Goal: Find specific page/section: Find specific page/section

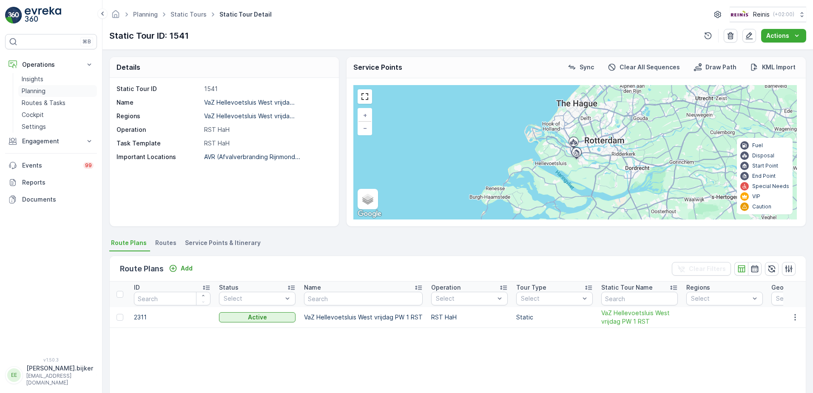
click at [33, 91] on p "Planning" at bounding box center [34, 91] width 24 height 9
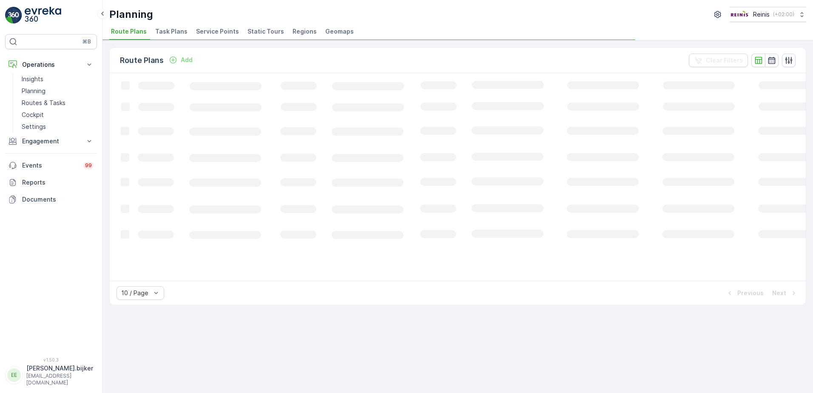
click at [257, 33] on span "Static Tours" at bounding box center [265, 31] width 37 height 9
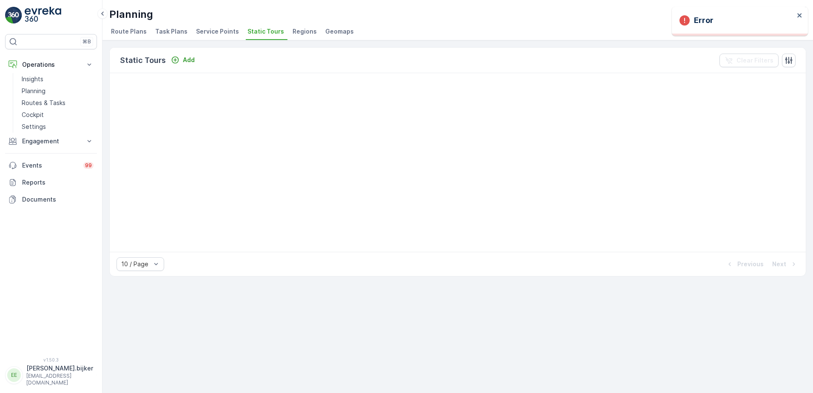
click at [272, 32] on span "Static Tours" at bounding box center [265, 31] width 37 height 9
click at [264, 35] on span "Static Tours" at bounding box center [265, 31] width 37 height 9
click at [213, 34] on span "Service Points" at bounding box center [217, 31] width 43 height 9
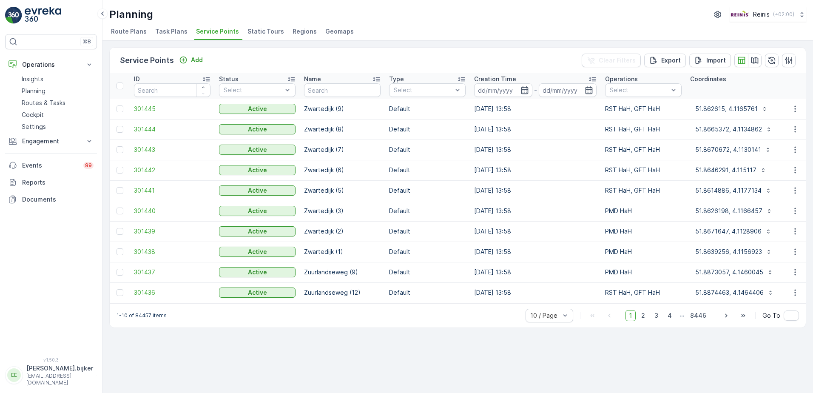
click at [261, 31] on span "Static Tours" at bounding box center [265, 31] width 37 height 9
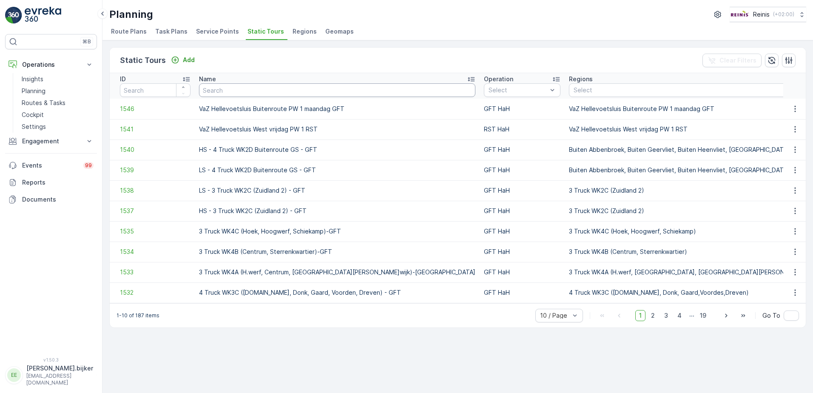
click at [269, 90] on input "text" at bounding box center [337, 90] width 276 height 14
paste input "VaZ Brielle donderdag PMD"
type input "VaZ Brielle donderdag PMD"
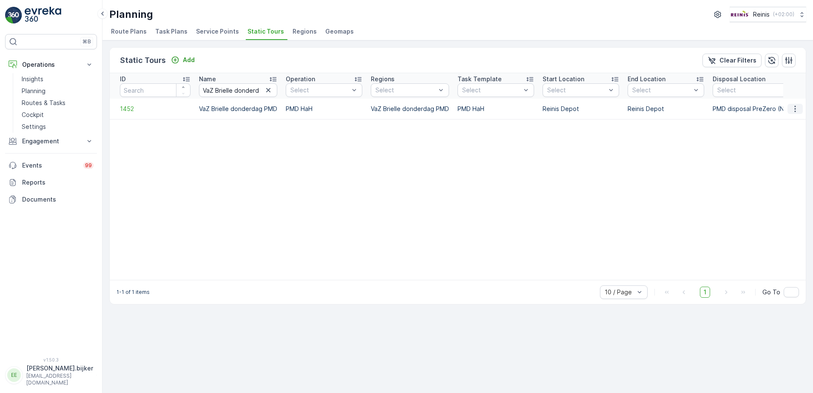
click at [792, 110] on icon "button" at bounding box center [795, 109] width 9 height 9
click at [786, 123] on span "See More Details" at bounding box center [779, 121] width 49 height 9
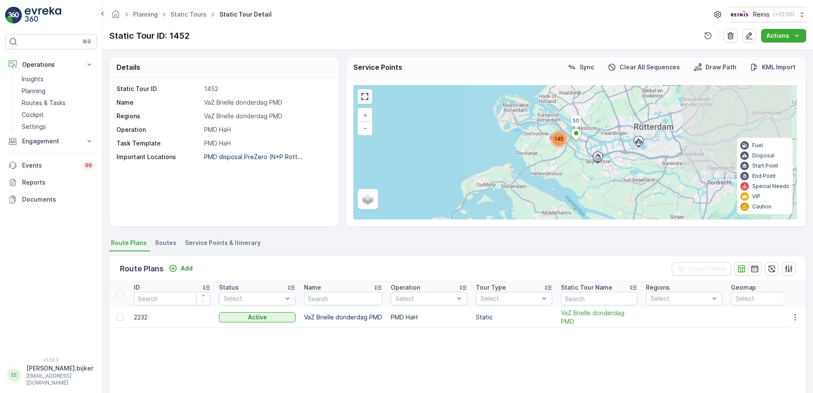
click at [366, 100] on link at bounding box center [364, 96] width 13 height 13
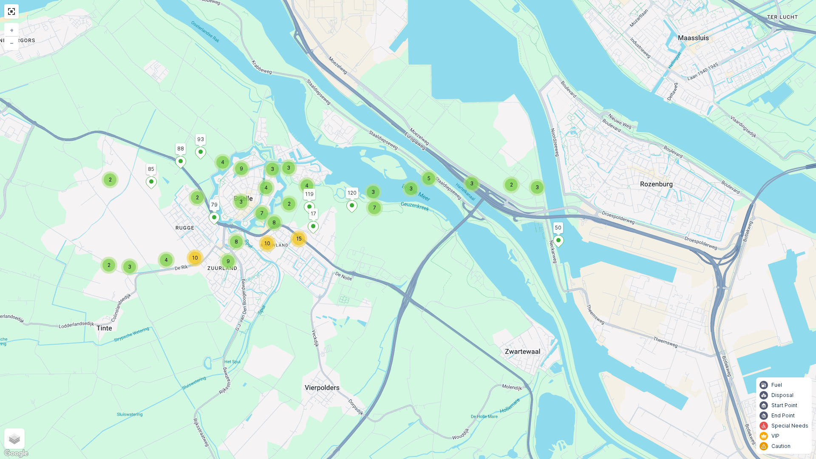
drag, startPoint x: 295, startPoint y: 233, endPoint x: 386, endPoint y: 250, distance: 92.0
click at [386, 250] on div "2 3 3 5 3 3 7 4 3 4 2 2 3 2 4 10 2 3 3 9 4 8 15 9 7 10 8 50 119 88 85 120 93 17…" at bounding box center [408, 229] width 816 height 459
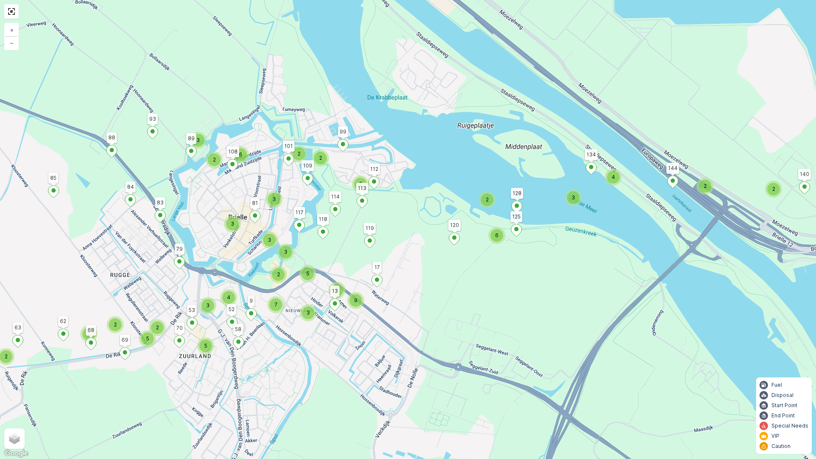
click at [209, 126] on div "2 2 2 4 2 3 6 2 2 3 2 2 2 2 2 5 3 2 2 6 3 3 5 5 9 5 2 3 7 3 3 4 50 119 88 85 12…" at bounding box center [408, 229] width 816 height 459
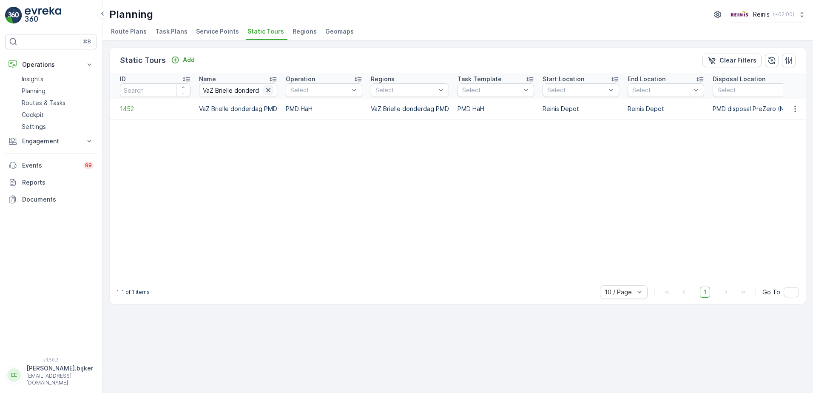
click at [268, 89] on icon "button" at bounding box center [268, 90] width 4 height 4
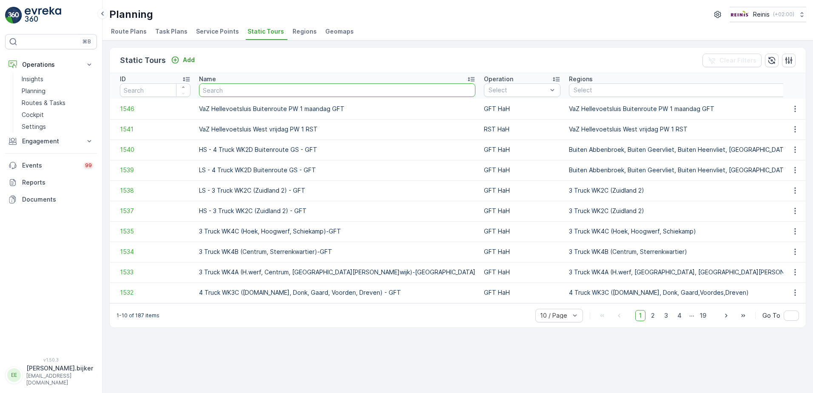
click at [255, 90] on input "text" at bounding box center [337, 90] width 276 height 14
paste input "VaZ Brielle vrijdag Buitenroute PW 2 PMD"
type input "VaZ Brielle vrijdag Buitenroute PW 2 PMD"
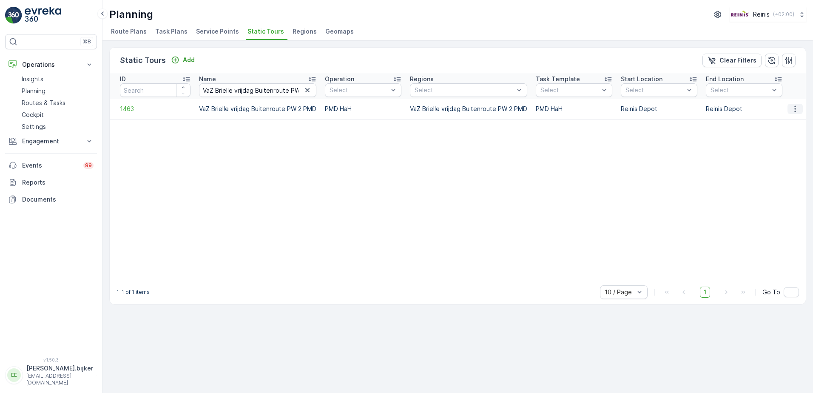
click at [797, 110] on icon "button" at bounding box center [795, 109] width 9 height 9
click at [780, 117] on span "See More Details" at bounding box center [779, 121] width 49 height 9
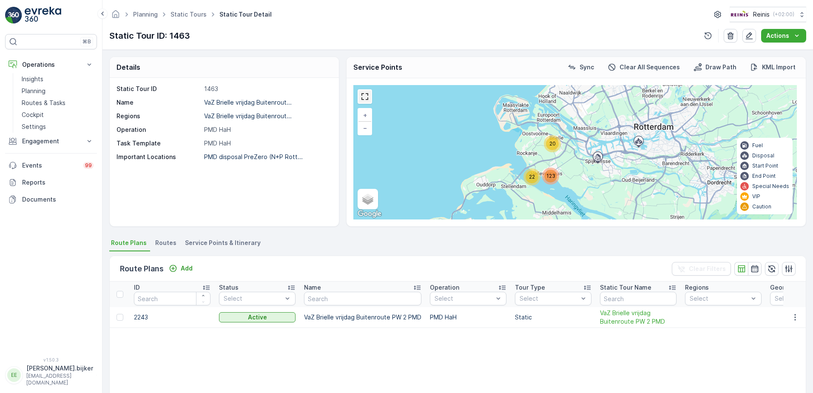
click at [367, 98] on link at bounding box center [364, 96] width 13 height 13
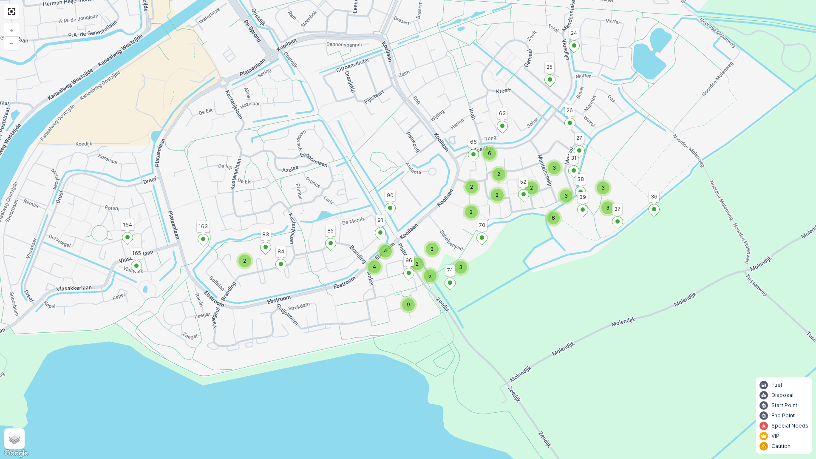
drag, startPoint x: 453, startPoint y: 231, endPoint x: 568, endPoint y: 124, distance: 156.7
click at [572, 122] on div "2 5 2 7 2 2 3 4 2 9 2 4 2 5 3 2 2 6 2 2 6 3 3 2 3 3 2 2 21 116 110 138 151 161 …" at bounding box center [408, 229] width 816 height 459
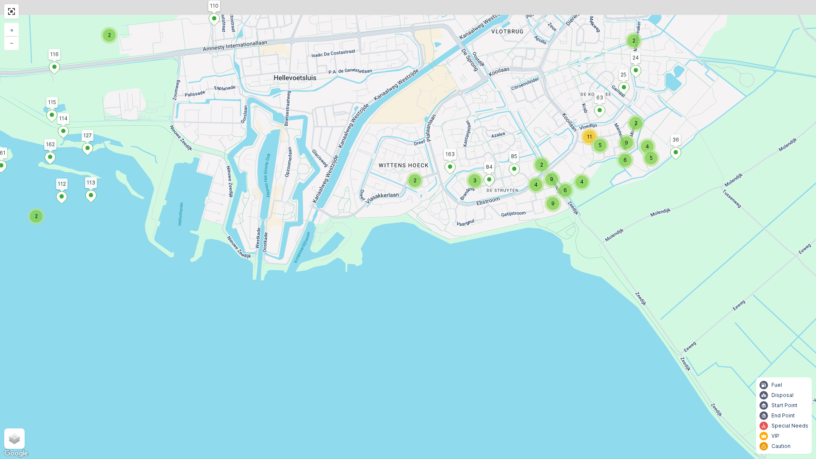
drag, startPoint x: 499, startPoint y: 155, endPoint x: 621, endPoint y: 239, distance: 148.2
click at [621, 239] on div "2 7 3 8 3 2 4 3 2 2 2 2 4 3 2 9 9 6 4 11 5 6 5 4 9 2 2 2 3 3 2 2 2 3 21 116 110…" at bounding box center [408, 229] width 816 height 459
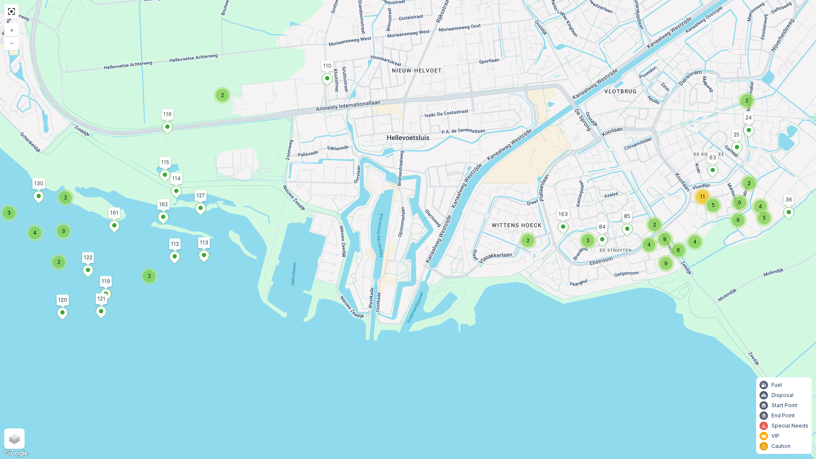
click at [591, 241] on div "3" at bounding box center [588, 240] width 13 height 13
click at [436, 235] on div "2 7 3 8 3 2 4 3 2 2 2 2 4 3 2 9 9 6 4 11 5 6 5 4 9 2 2 2 3 3 2 2 2 3 21 116 110…" at bounding box center [408, 229] width 816 height 459
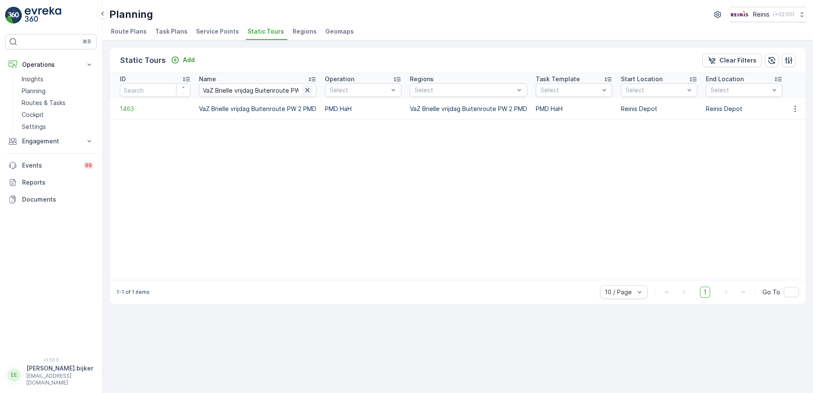
click at [304, 89] on icon "button" at bounding box center [307, 90] width 9 height 9
click at [288, 90] on input "text" at bounding box center [257, 90] width 117 height 14
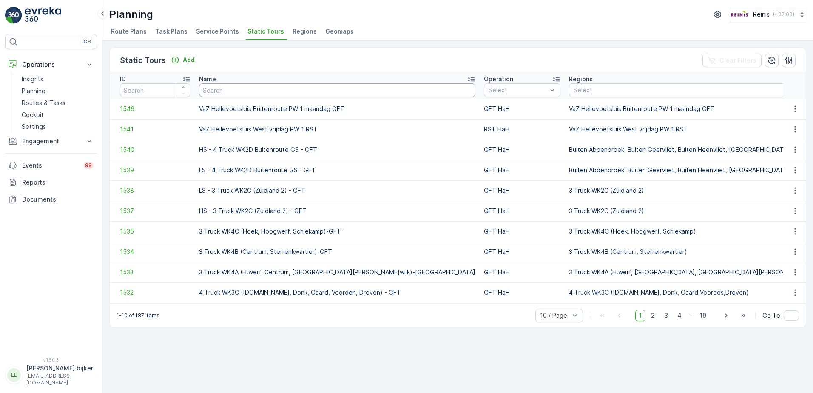
click at [287, 89] on input "text" at bounding box center [337, 90] width 276 height 14
paste input "VaZ Brielle woensdag PW 1 PMD"
type input "VaZ Brielle woensdag PW 1 PMD"
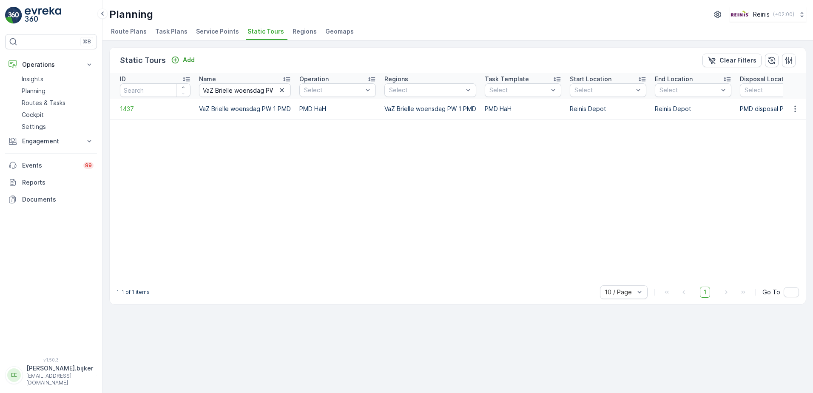
click at [794, 115] on td at bounding box center [794, 109] width 23 height 20
click at [797, 108] on icon "button" at bounding box center [795, 109] width 9 height 9
click at [793, 121] on span "See More Details" at bounding box center [779, 121] width 49 height 9
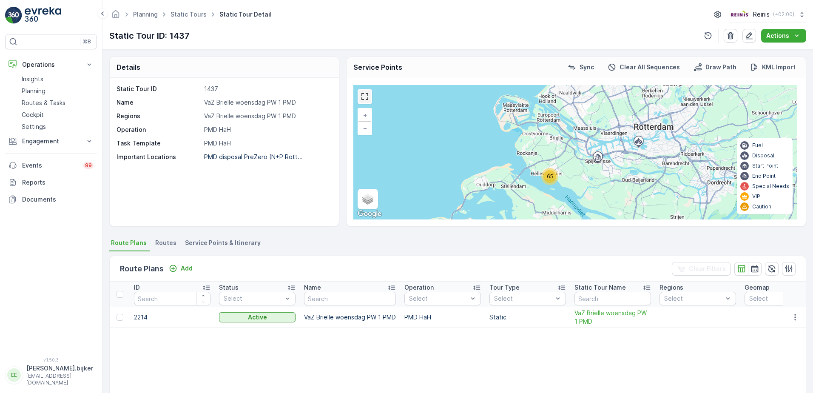
click at [366, 91] on link at bounding box center [364, 96] width 13 height 13
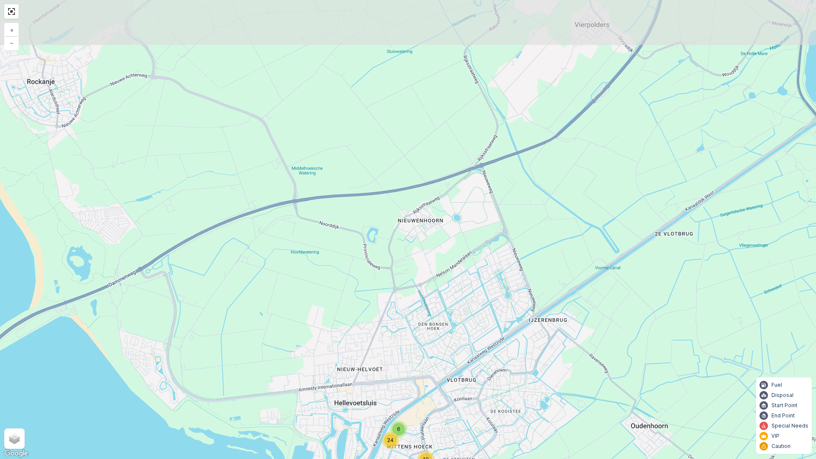
drag, startPoint x: 375, startPoint y: 192, endPoint x: 415, endPoint y: 360, distance: 173.4
click at [415, 362] on div "6 24 25 10 + − Satellite Roadmap Terrain Hybrid Leaflet Keyboard shortcuts Map …" at bounding box center [408, 229] width 816 height 459
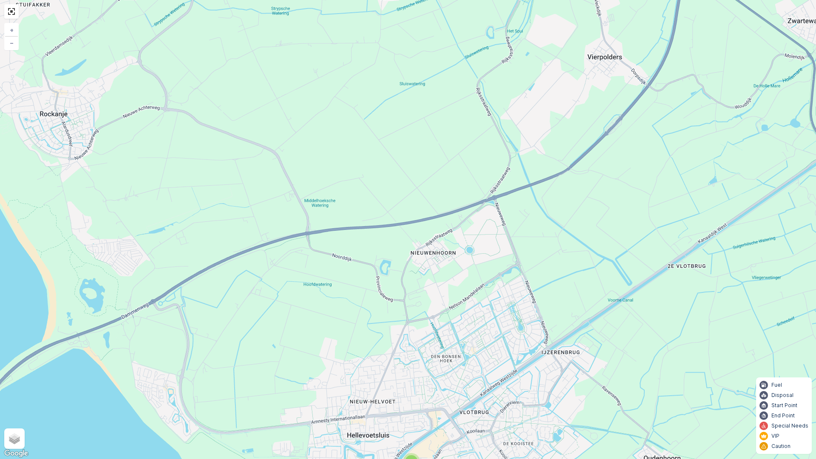
drag, startPoint x: 406, startPoint y: 220, endPoint x: 366, endPoint y: 386, distance: 171.3
click at [363, 392] on div "6 24 25 10 + − Satellite Roadmap Terrain Hybrid Leaflet Keyboard shortcuts Map …" at bounding box center [408, 229] width 816 height 459
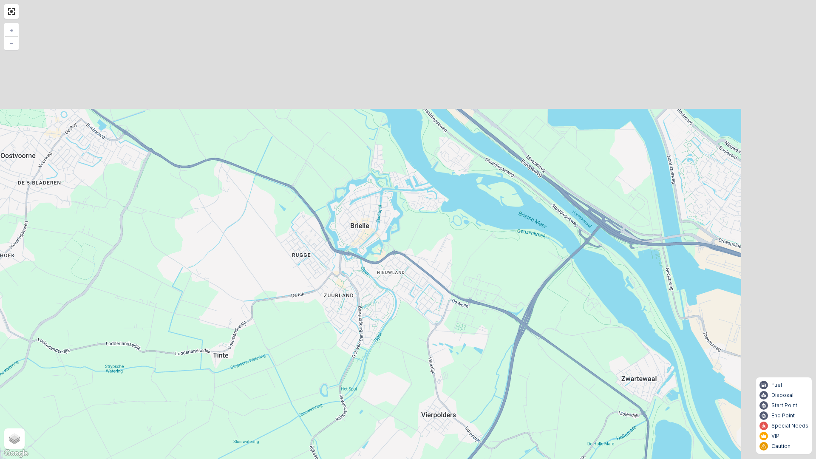
drag, startPoint x: 417, startPoint y: 337, endPoint x: 392, endPoint y: 388, distance: 56.5
click at [385, 392] on div "6 24 25 10 + − Satellite Roadmap Terrain Hybrid Leaflet Keyboard shortcuts Map …" at bounding box center [408, 229] width 816 height 459
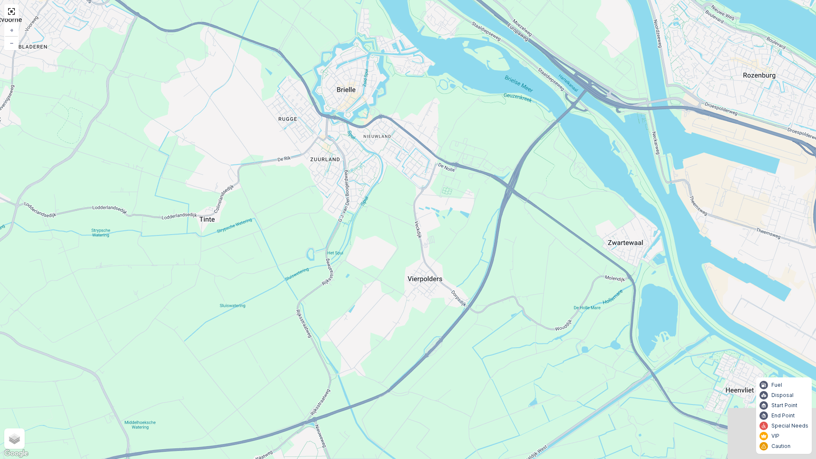
drag, startPoint x: 371, startPoint y: 344, endPoint x: 362, endPoint y: 220, distance: 124.9
click at [362, 223] on div "6 24 25 10 + − Satellite Roadmap Terrain Hybrid Leaflet Keyboard shortcuts Map …" at bounding box center [408, 229] width 816 height 459
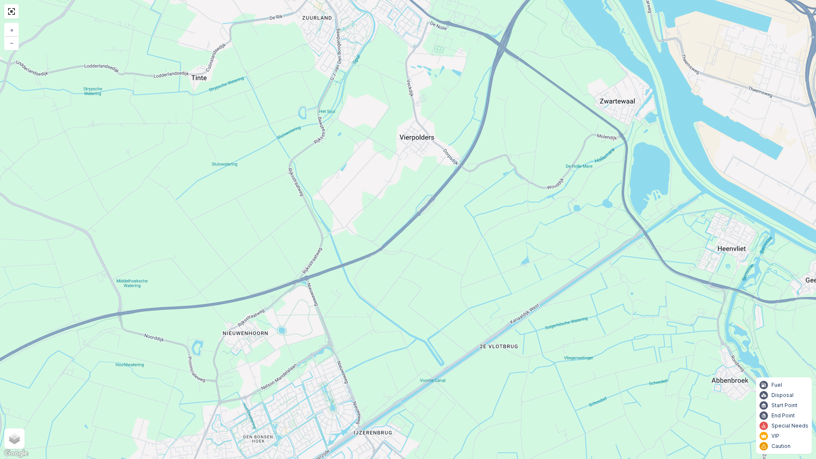
drag, startPoint x: 392, startPoint y: 365, endPoint x: 392, endPoint y: 181, distance: 183.6
click at [391, 194] on div "6 24 25 10 + − Satellite Roadmap Terrain Hybrid Leaflet Keyboard shortcuts Map …" at bounding box center [408, 229] width 816 height 459
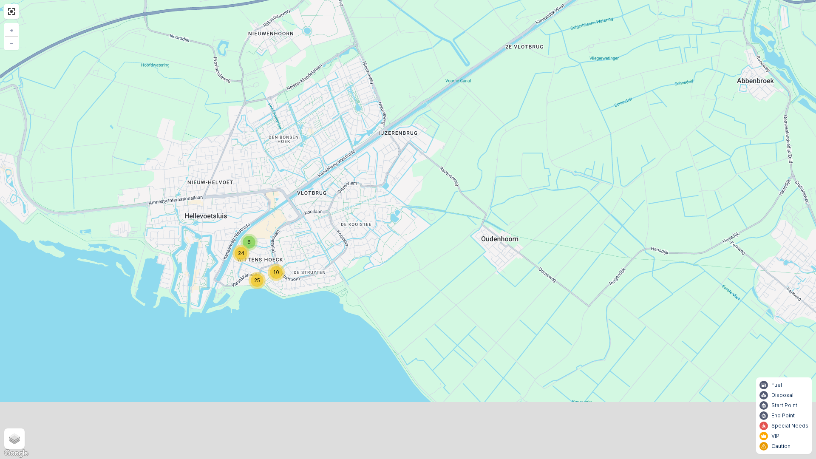
drag, startPoint x: 375, startPoint y: 267, endPoint x: 396, endPoint y: 193, distance: 76.6
click at [395, 194] on div "6 24 25 10 + − Satellite Roadmap Terrain Hybrid Leaflet Keyboard shortcuts Map …" at bounding box center [408, 229] width 816 height 459
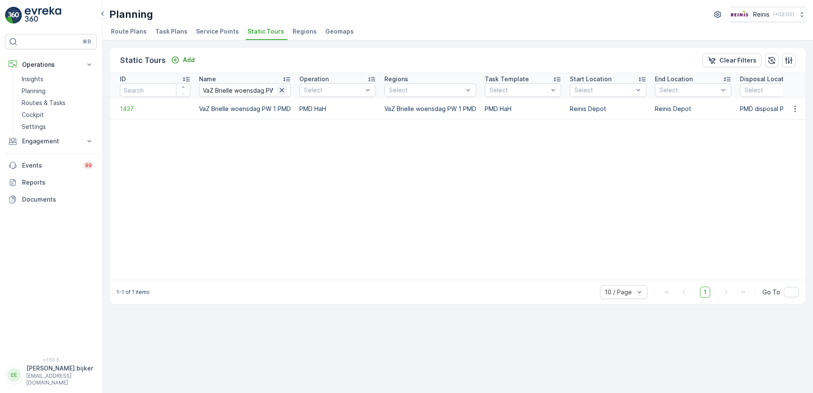
click at [281, 91] on icon "button" at bounding box center [282, 90] width 4 height 4
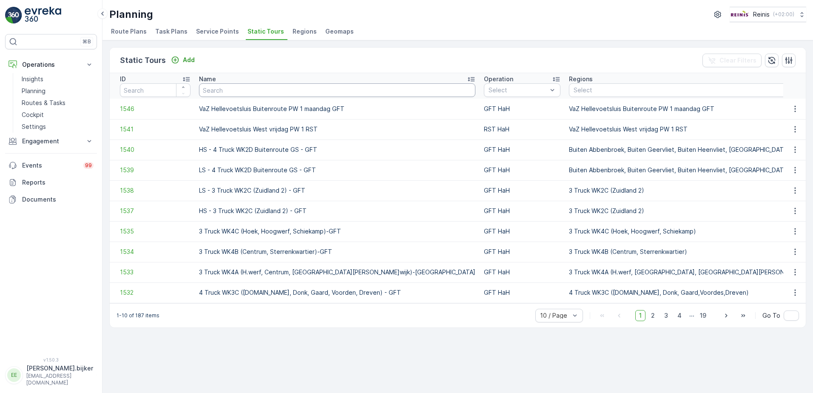
click at [266, 87] on input "text" at bounding box center [337, 90] width 276 height 14
paste input "VaZ Hellevoetsluis Oost PW 1 maandag GFT"
type input "VaZ Hellevoetsluis Oost PW 1 maandag GFT"
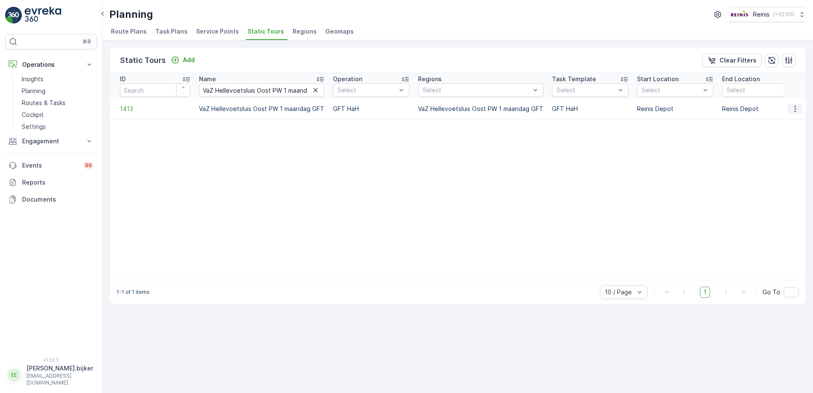
click at [798, 108] on icon "button" at bounding box center [795, 109] width 9 height 9
click at [792, 122] on span "See More Details" at bounding box center [779, 121] width 49 height 9
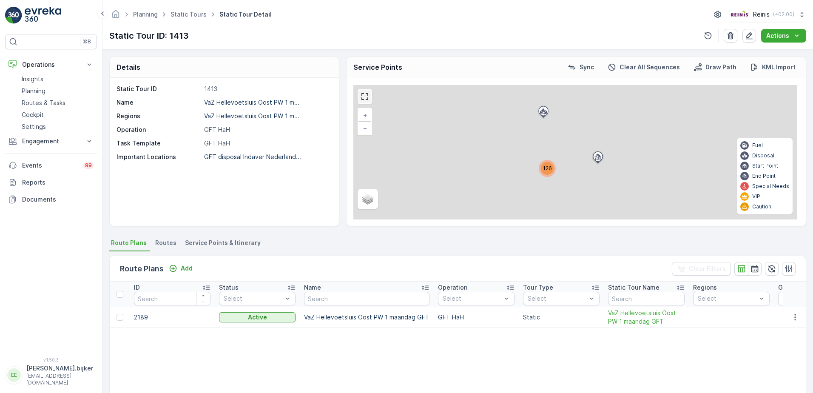
click at [367, 98] on link at bounding box center [364, 96] width 13 height 13
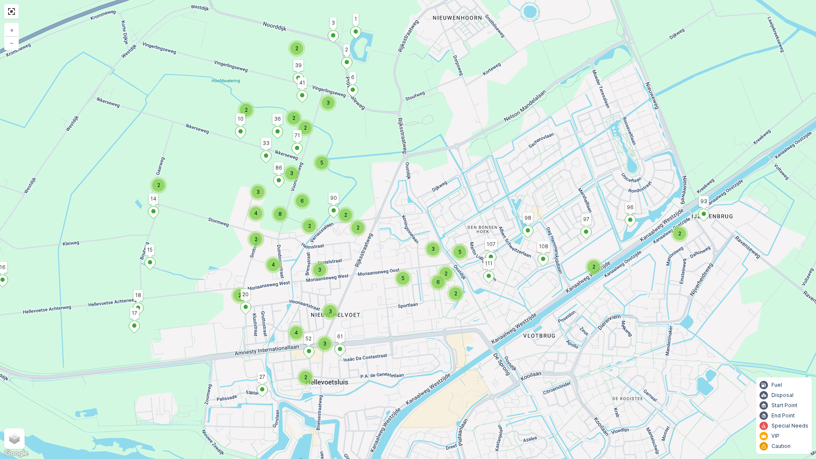
drag, startPoint x: 419, startPoint y: 254, endPoint x: 457, endPoint y: 227, distance: 46.7
click at [457, 227] on div "2 2 6 5 3 5 2 2 3 4 2 2 2 2 3 3 8 6 5 3 3 4 2 4 2 2 2 2 2 2 3 16 96 27 15 14 10…" at bounding box center [408, 229] width 816 height 459
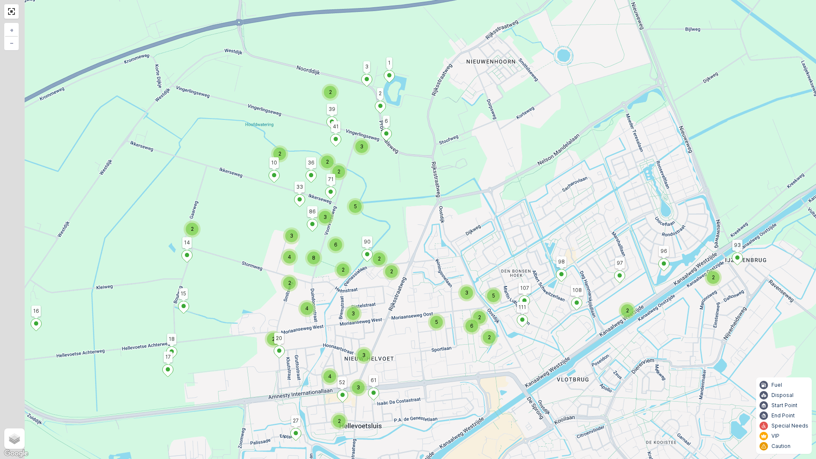
drag, startPoint x: 601, startPoint y: 287, endPoint x: 632, endPoint y: 329, distance: 53.2
click at [632, 329] on div "2 2 6 5 3 5 2 2 3 4 2 2 2 2 3 3 8 6 5 3 3 4 2 4 2 2 2 2 2 2 3 16 96 27 15 14 10…" at bounding box center [408, 229] width 816 height 459
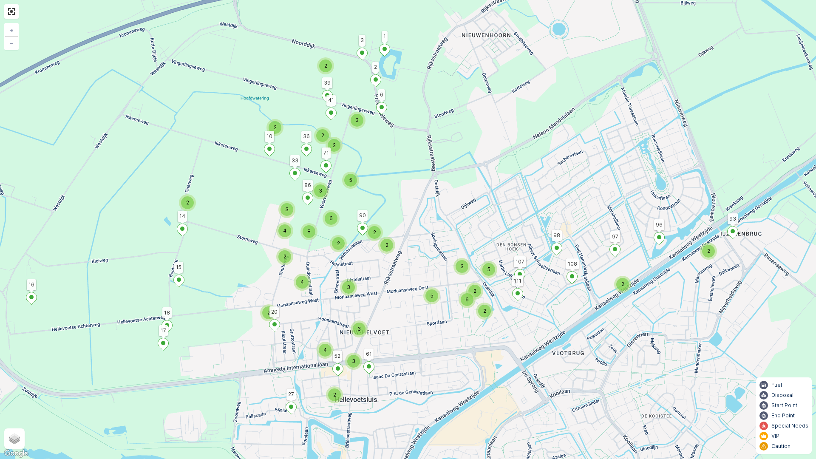
drag, startPoint x: 429, startPoint y: 297, endPoint x: 423, endPoint y: 270, distance: 28.0
click at [423, 270] on div "2 2 6 5 3 5 2 2 3 4 2 2 2 2 3 3 8 6 5 3 3 4 2 4 2 2 2 2 2 2 3 16 96 27 15 14 10…" at bounding box center [408, 229] width 816 height 459
click at [511, 102] on div "2 2 6 5 3 5 2 2 3 4 2 2 2 2 3 3 8 6 5 3 3 4 2 4 2 2 2 2 2 2 3 16 96 27 15 14 10…" at bounding box center [408, 229] width 816 height 459
click at [236, 174] on div "2 2 6 5 3 5 2 2 3 4 2 2 2 2 3 3 8 6 5 3 3 4 2 4 2 2 2 2 2 2 3 16 96 27 15 14 10…" at bounding box center [408, 229] width 816 height 459
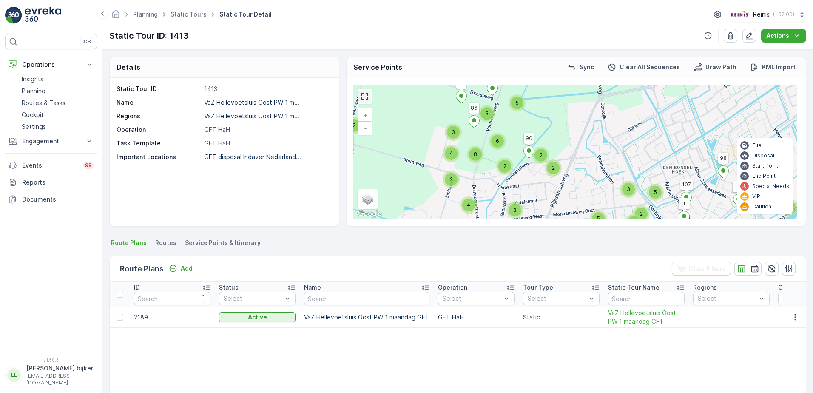
click at [363, 91] on link at bounding box center [364, 96] width 13 height 13
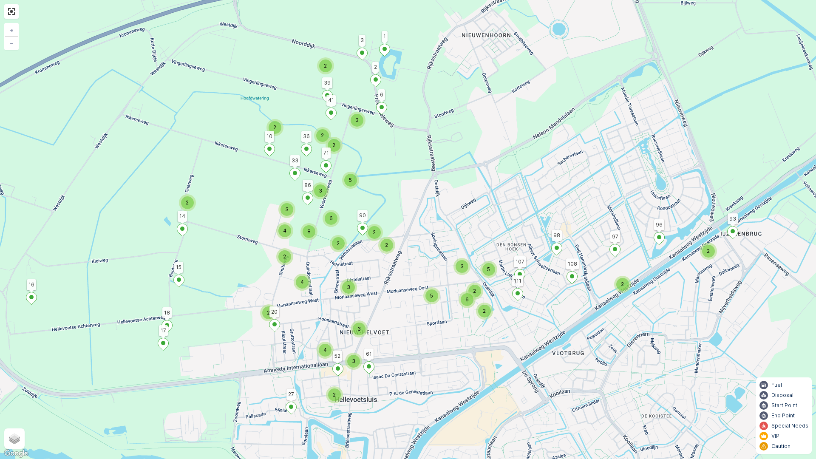
drag, startPoint x: 280, startPoint y: 152, endPoint x: 279, endPoint y: 145, distance: 6.9
click at [280, 152] on div "2 2 6 5 3 5 2 2 3 4 2 2 2 2 3 3 8 6 5 3 3 4 2 4 2 2 2 2 2 2 3 16 96 27 15 14 10…" at bounding box center [408, 229] width 816 height 459
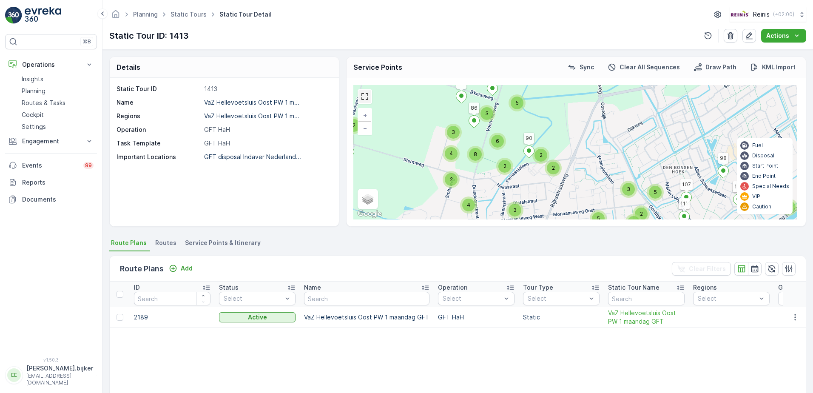
drag, startPoint x: 363, startPoint y: 94, endPoint x: 364, endPoint y: 138, distance: 44.2
click at [363, 94] on link at bounding box center [364, 96] width 13 height 13
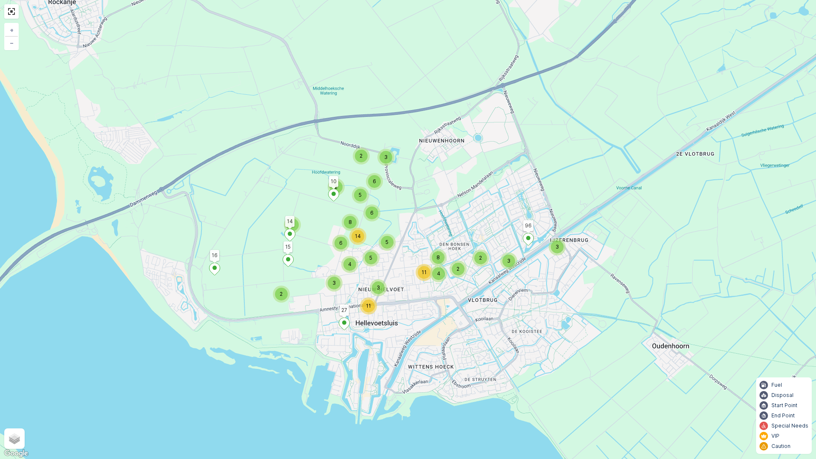
drag, startPoint x: 718, startPoint y: 302, endPoint x: 697, endPoint y: 307, distance: 21.8
click at [697, 307] on div "4 11 2 2 8 3 3 11 5 5 3 14 6 8 6 4 3 2 2 5 2 2 6 3 16 96 27 15 14 10 + − Satell…" at bounding box center [408, 229] width 816 height 459
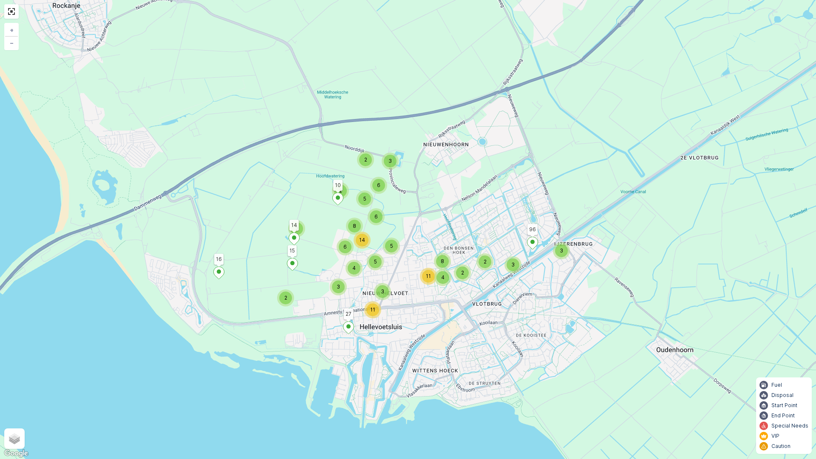
drag, startPoint x: 596, startPoint y: 301, endPoint x: 601, endPoint y: 304, distance: 6.0
click at [601, 304] on div "4 11 2 2 8 3 3 11 5 5 3 14 6 8 6 4 3 2 2 5 2 2 6 3 16 96 27 15 14 10 + − Satell…" at bounding box center [408, 229] width 816 height 459
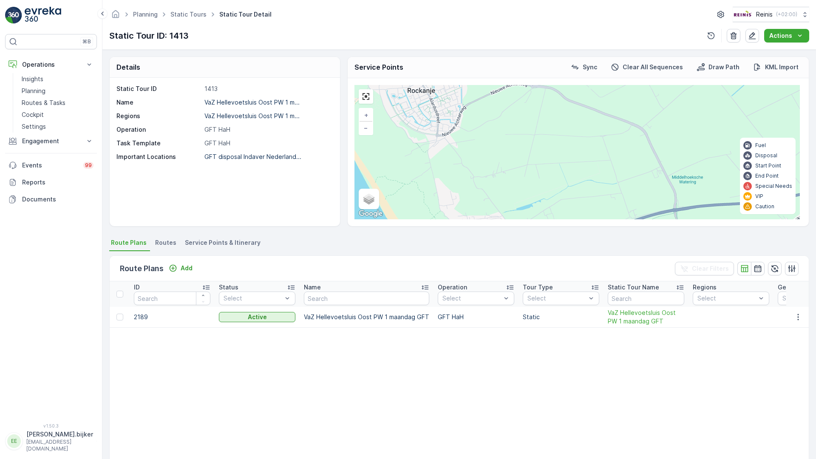
click at [713, 223] on div "4 11 2 2 8 3 3 11 5 5 3 14 6 8 6 4 3 2 2 5 2 2 6 3 16 96 27 15 14 10 + − Satell…" at bounding box center [578, 152] width 461 height 148
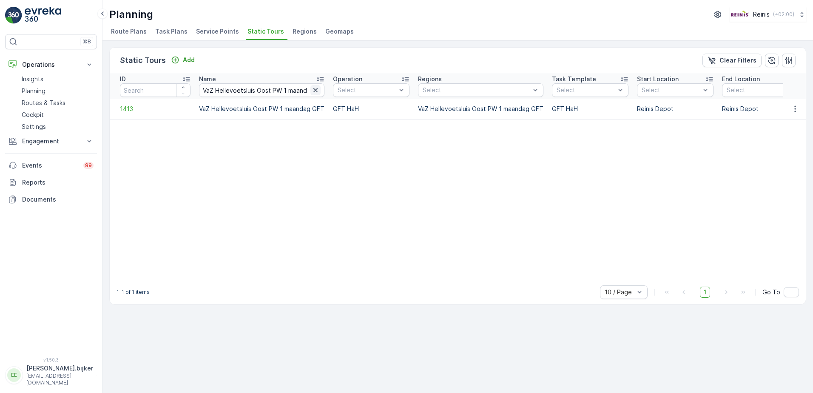
click at [313, 90] on icon "button" at bounding box center [315, 90] width 4 height 4
click at [297, 91] on input "text" at bounding box center [261, 90] width 125 height 14
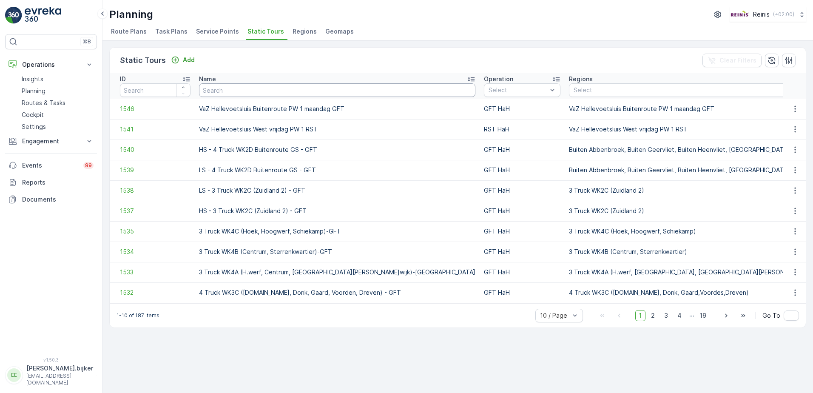
click at [300, 91] on input "text" at bounding box center [337, 90] width 276 height 14
paste input "VaZ Brielle donderdag PMD"
type input "VaZ Brielle donderdag PMD"
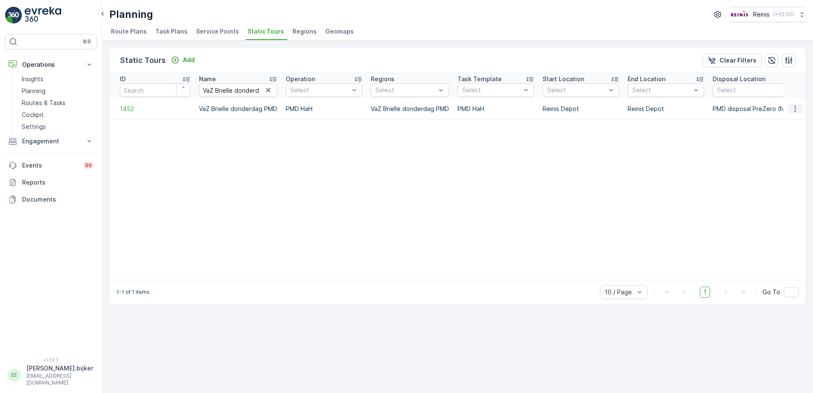
click at [798, 108] on icon "button" at bounding box center [795, 109] width 9 height 9
click at [789, 122] on span "See More Details" at bounding box center [779, 121] width 49 height 9
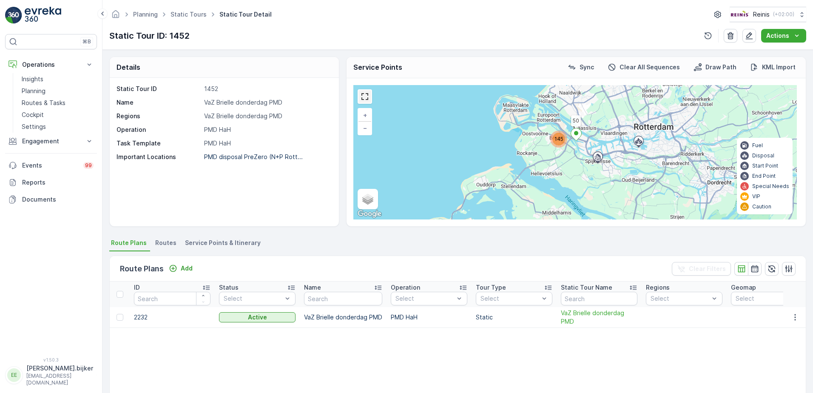
click at [362, 98] on link at bounding box center [364, 96] width 13 height 13
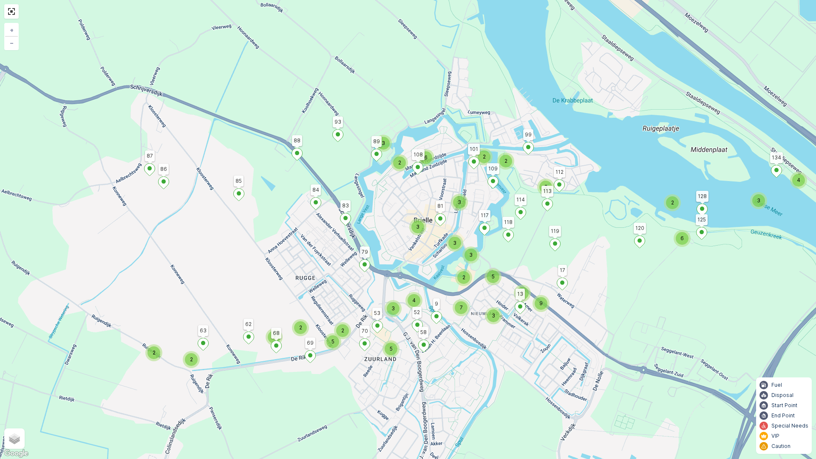
drag, startPoint x: 482, startPoint y: 263, endPoint x: 570, endPoint y: 268, distance: 88.2
click at [570, 268] on div "2 2 2 4 2 3 6 2 2 3 2 2 2 2 2 5 3 2 2 6 3 3 5 5 9 5 2 3 7 3 3 4 50 119 88 85 14…" at bounding box center [408, 229] width 816 height 459
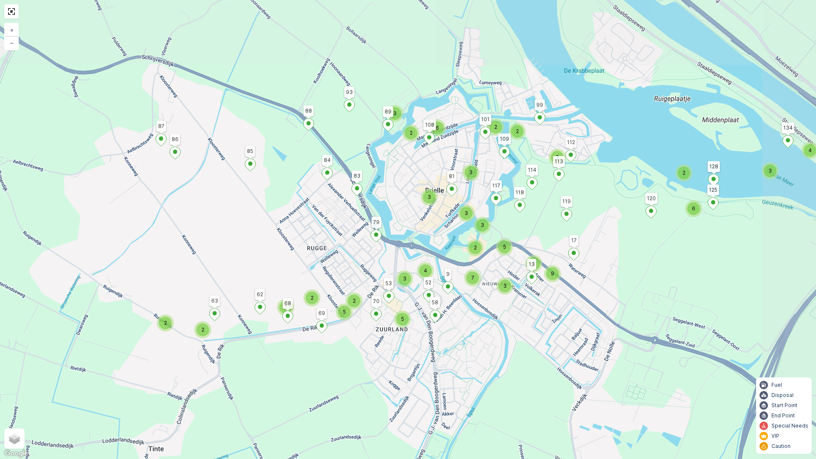
drag, startPoint x: 652, startPoint y: 142, endPoint x: 594, endPoint y: 218, distance: 95.5
click at [594, 218] on div "2 2 2 4 2 3 6 2 2 3 2 2 2 2 2 5 3 2 2 6 3 3 5 5 9 5 2 3 7 3 3 4 50 119 88 85 12…" at bounding box center [408, 229] width 816 height 459
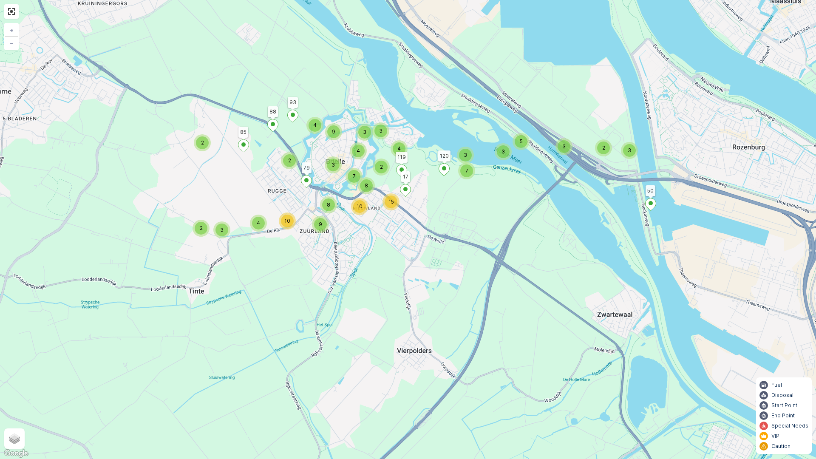
drag, startPoint x: 669, startPoint y: 290, endPoint x: 467, endPoint y: 236, distance: 209.2
click at [467, 236] on div "2 3 3 5 3 3 7 4 3 4 2 2 3 2 4 10 2 3 3 9 4 8 15 9 7 10 8 50 119 88 85 120 93 17…" at bounding box center [408, 229] width 816 height 459
click at [520, 122] on div "2 3 3 5 3 3 7 4 3 4 2 2 3 2 4 10 2 3 3 9 4 8 15 9 7 10 8 50 119 88 85 120 93 17…" at bounding box center [408, 229] width 816 height 459
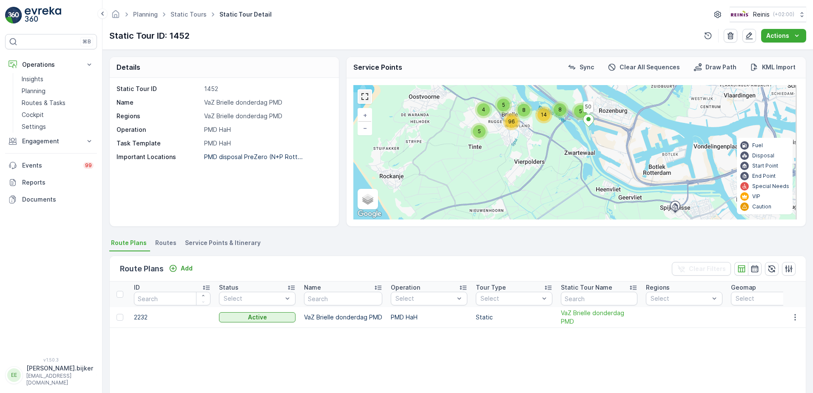
drag, startPoint x: 365, startPoint y: 99, endPoint x: 366, endPoint y: 143, distance: 44.2
click at [365, 99] on link at bounding box center [364, 96] width 13 height 13
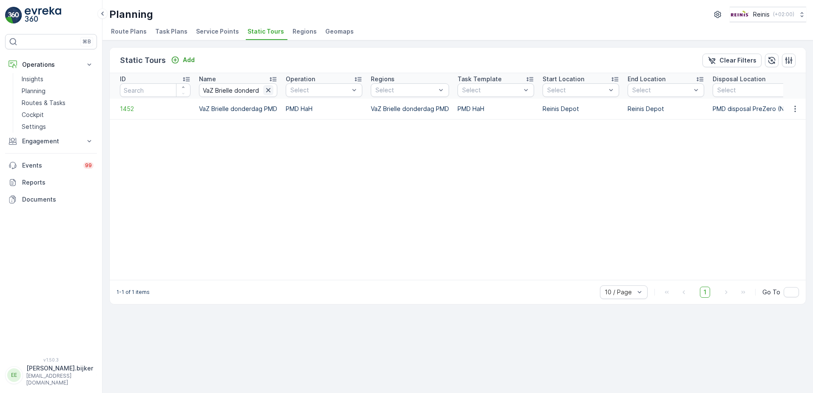
click at [268, 88] on icon "button" at bounding box center [268, 90] width 9 height 9
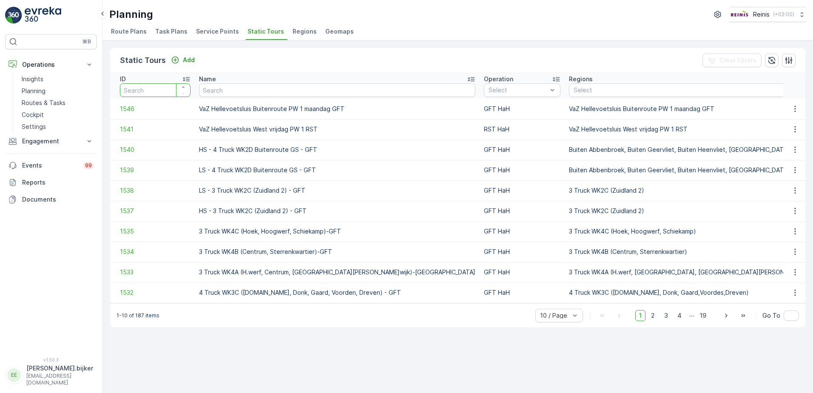
click at [140, 84] on input "number" at bounding box center [155, 90] width 71 height 14
type input "1452"
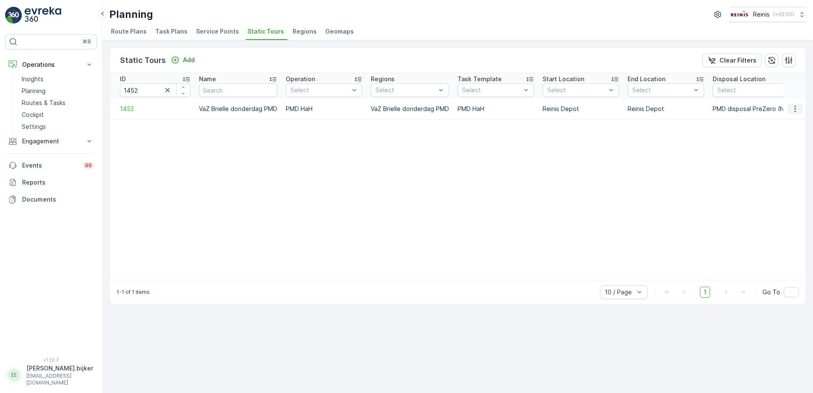
click at [799, 109] on icon "button" at bounding box center [795, 109] width 9 height 9
click at [791, 120] on span "See More Details" at bounding box center [779, 121] width 49 height 9
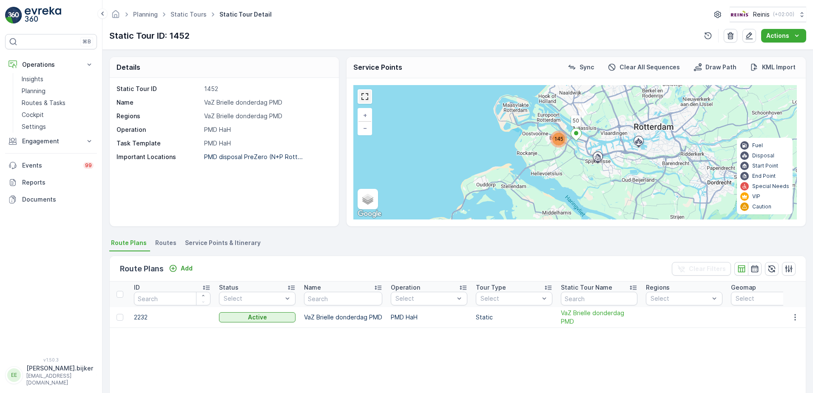
click at [361, 97] on link at bounding box center [364, 96] width 13 height 13
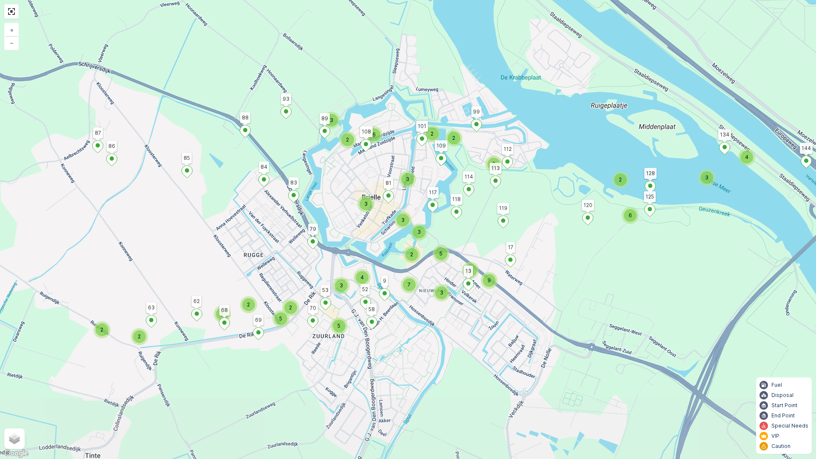
drag, startPoint x: 416, startPoint y: 248, endPoint x: 425, endPoint y: 165, distance: 83.0
click at [425, 165] on div "2 2 2 4 2 3 6 2 2 3 2 2 2 2 2 5 3 2 2 6 3 3 5 5 9 5 2 3 7 3 3 4 50 119 88 85 14…" at bounding box center [408, 229] width 816 height 459
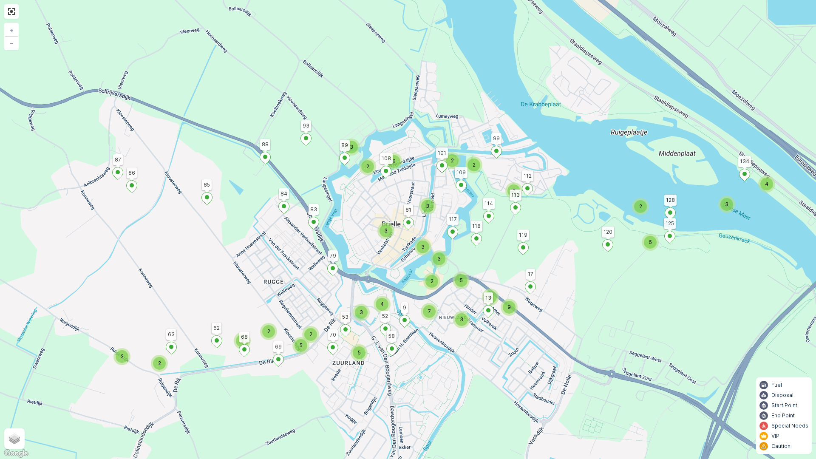
drag, startPoint x: 424, startPoint y: 188, endPoint x: 403, endPoint y: 200, distance: 24.0
click at [403, 200] on div "2 2 2 4 2 3 6 2 2 3 2 2 2 2 2 5 3 2 2 6 3 3 5 5 9 5 2 3 7 3 3 4 50 119 88 85 14…" at bounding box center [408, 229] width 816 height 459
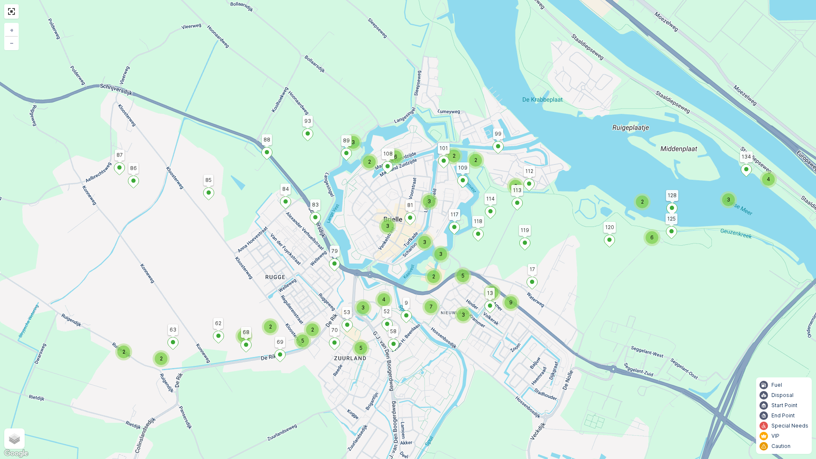
drag, startPoint x: 557, startPoint y: 267, endPoint x: 559, endPoint y: 263, distance: 5.0
click at [559, 263] on div "2 2 2 4 2 3 6 2 2 3 2 2 2 2 2 5 3 2 2 6 3 3 5 5 9 5 2 3 7 3 3 4 50 119 88 85 14…" at bounding box center [408, 229] width 816 height 459
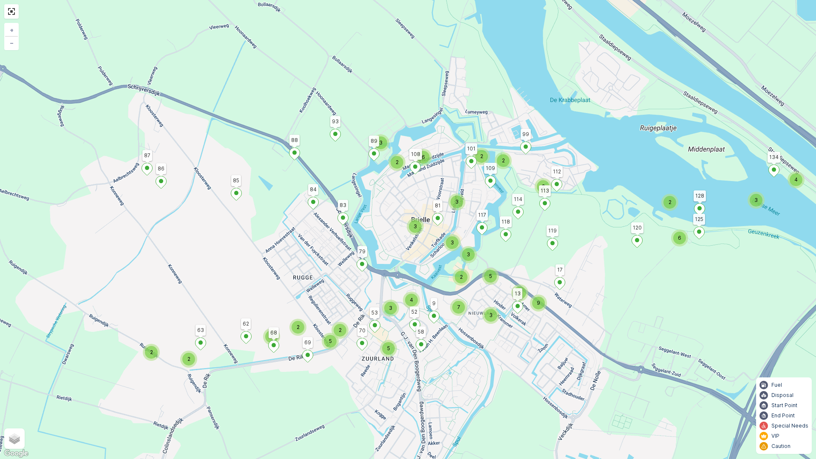
drag, startPoint x: 251, startPoint y: 265, endPoint x: 281, endPoint y: 267, distance: 30.2
click at [281, 267] on div "2 2 2 4 2 3 6 2 2 3 2 2 2 2 2 5 3 2 2 6 3 3 5 5 9 5 2 3 7 3 3 4 50 119 88 85 14…" at bounding box center [408, 229] width 816 height 459
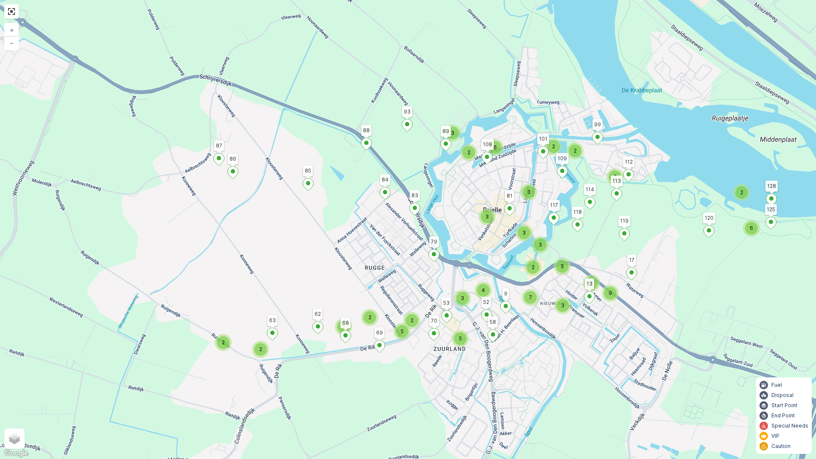
drag, startPoint x: 297, startPoint y: 293, endPoint x: 364, endPoint y: 287, distance: 67.8
click at [364, 287] on div "2 2 2 4 2 3 6 2 2 3 2 2 2 2 2 5 3 2 2 6 3 3 5 5 9 5 2 3 7 3 3 4 50 119 88 85 14…" at bounding box center [408, 229] width 816 height 459
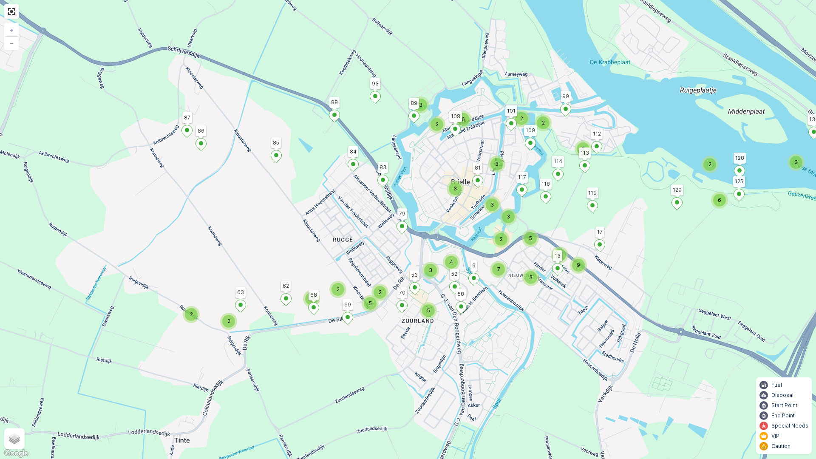
drag, startPoint x: 625, startPoint y: 238, endPoint x: 593, endPoint y: 210, distance: 42.5
click at [593, 210] on icon at bounding box center [593, 207] width 11 height 12
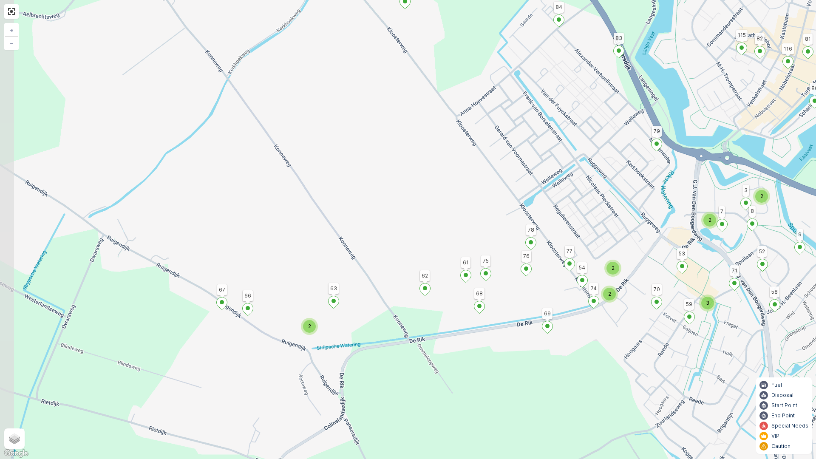
drag, startPoint x: 367, startPoint y: 315, endPoint x: 622, endPoint y: 281, distance: 257.4
click at [622, 281] on div "2 4 2 2 3 2 2 2 2 2 2 2 2 3 2 2 3 2 5 3 6 2 2 2 50 119 88 85 140 144 134 128 12…" at bounding box center [408, 229] width 816 height 459
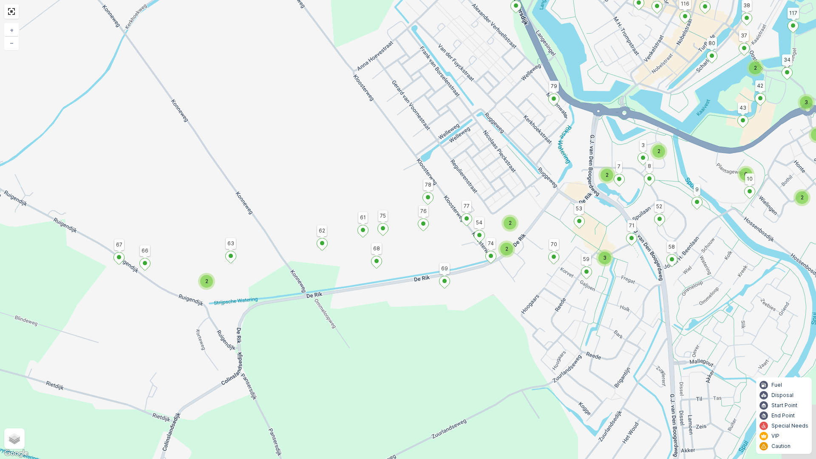
drag, startPoint x: 528, startPoint y: 261, endPoint x: 491, endPoint y: 236, distance: 44.8
click at [500, 243] on div "2" at bounding box center [506, 249] width 13 height 13
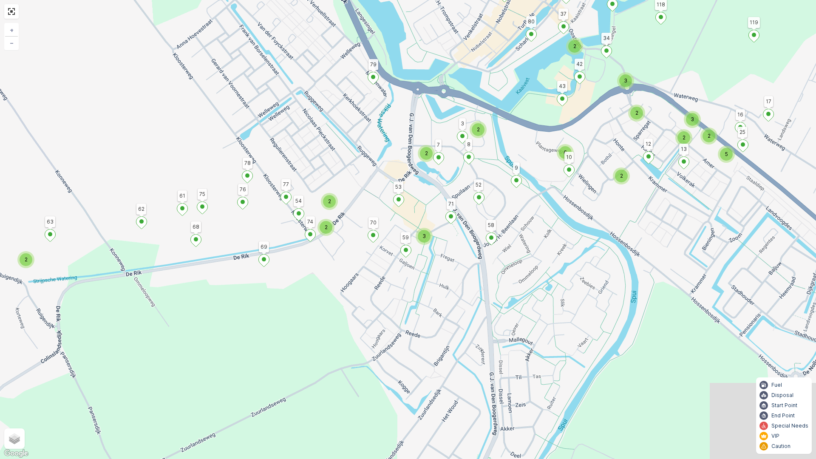
drag, startPoint x: 584, startPoint y: 265, endPoint x: 534, endPoint y: 265, distance: 50.2
click at [534, 265] on div "2 4 2 2 3 2 2 2 2 2 2 2 2 3 2 2 3 2 5 3 6 2 2 2 50 119 88 85 140 144 134 128 12…" at bounding box center [408, 229] width 816 height 459
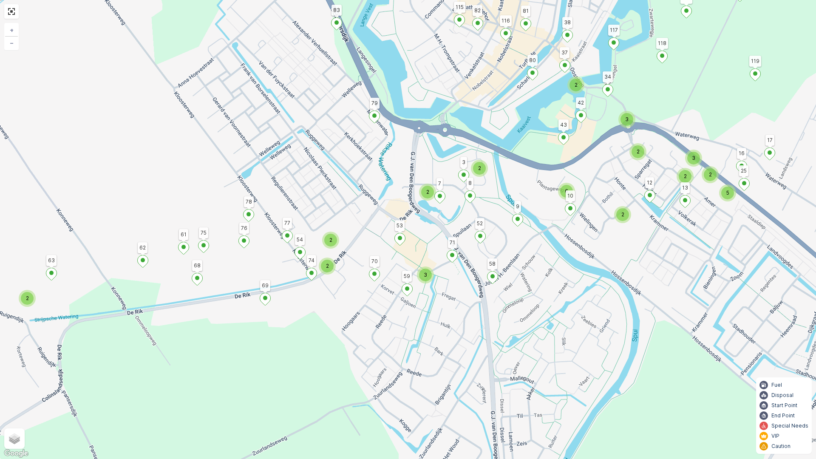
drag, startPoint x: 560, startPoint y: 242, endPoint x: 561, endPoint y: 281, distance: 38.7
click at [561, 281] on div "2 4 2 2 3 2 2 2 2 2 2 2 2 3 2 2 3 2 5 3 6 2 2 2 50 119 88 85 140 144 134 128 12…" at bounding box center [408, 229] width 816 height 459
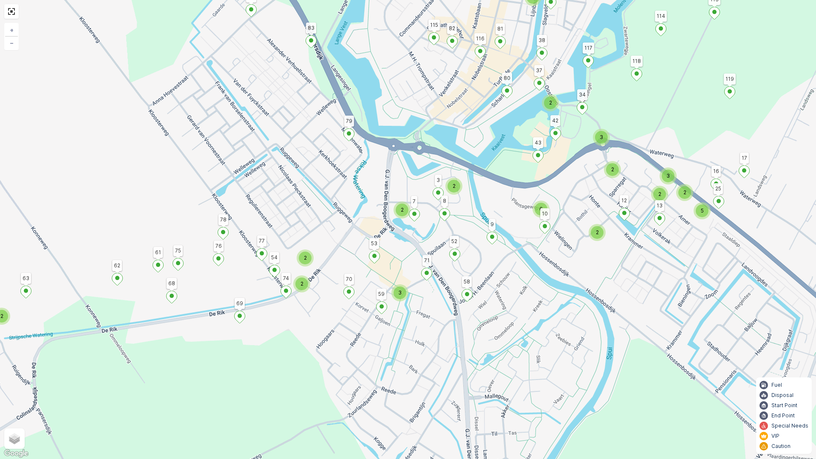
drag, startPoint x: 607, startPoint y: 252, endPoint x: 582, endPoint y: 270, distance: 30.9
click at [582, 270] on div "2 4 2 2 3 2 2 2 2 2 2 2 2 3 2 2 3 2 5 3 6 2 2 2 50 119 88 85 140 144 134 128 12…" at bounding box center [408, 229] width 816 height 459
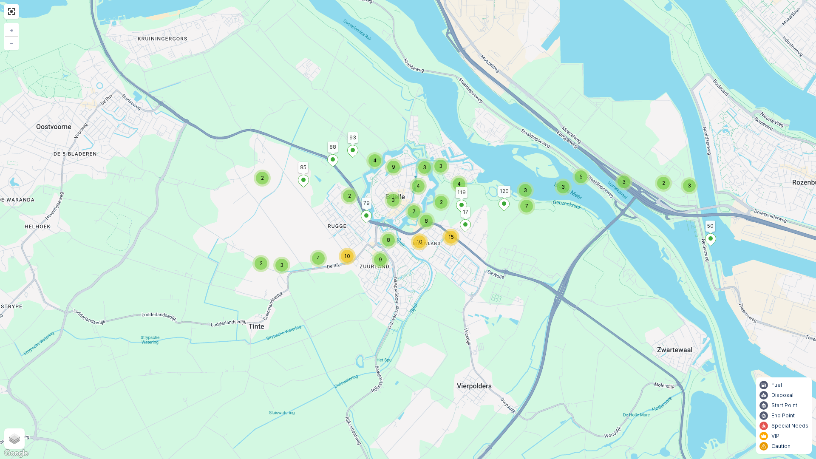
drag, startPoint x: 370, startPoint y: 459, endPoint x: 381, endPoint y: 459, distance: 11.1
drag, startPoint x: 381, startPoint y: 459, endPoint x: 624, endPoint y: 375, distance: 256.9
click at [618, 375] on div "2 3 3 5 3 3 7 4 3 4 2 2 3 2 4 10 2 3 3 9 4 8 15 9 7 10 8 50 119 88 85 120 93 17…" at bounding box center [408, 229] width 816 height 459
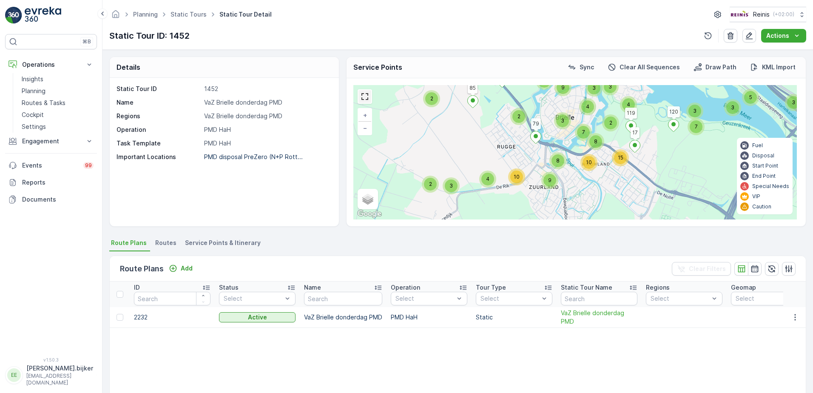
click at [368, 96] on link at bounding box center [364, 96] width 13 height 13
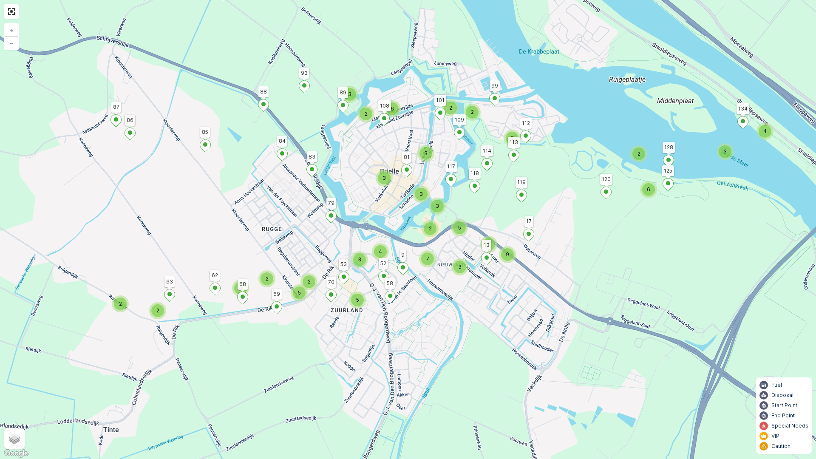
drag, startPoint x: 293, startPoint y: 251, endPoint x: 431, endPoint y: 223, distance: 141.3
click at [431, 223] on div "2" at bounding box center [430, 228] width 13 height 13
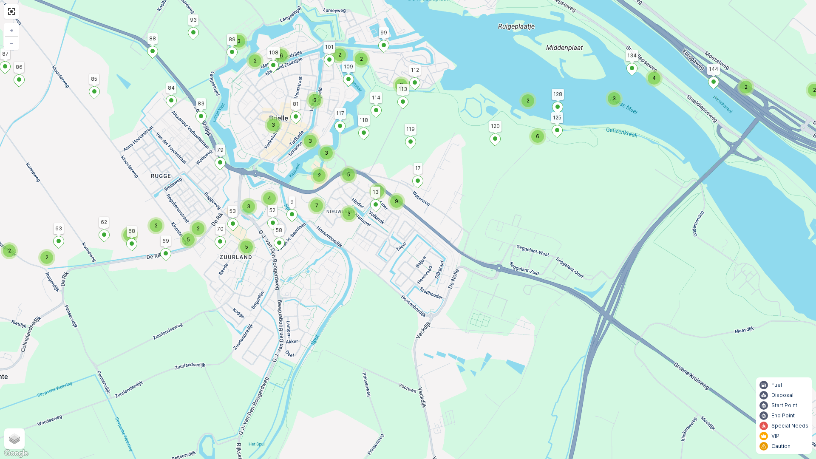
drag, startPoint x: 688, startPoint y: 255, endPoint x: 579, endPoint y: 203, distance: 121.1
click at [579, 203] on div "2 2 2 4 2 3 6 2 2 3 2 2 2 2 2 5 3 2 2 6 3 3 5 5 9 5 2 3 7 3 3 4 50 119 88 85 12…" at bounding box center [408, 229] width 816 height 459
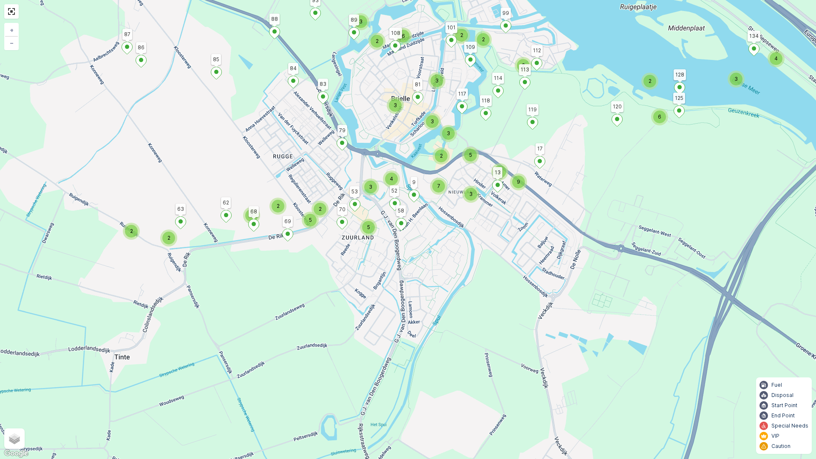
drag, startPoint x: 414, startPoint y: 266, endPoint x: 538, endPoint y: 246, distance: 126.2
click at [538, 246] on div "2 2 2 4 2 3 6 2 2 3 2 2 2 2 2 5 3 2 2 6 3 3 5 5 9 5 2 3 7 3 3 4 50 119 88 85 12…" at bounding box center [408, 229] width 816 height 459
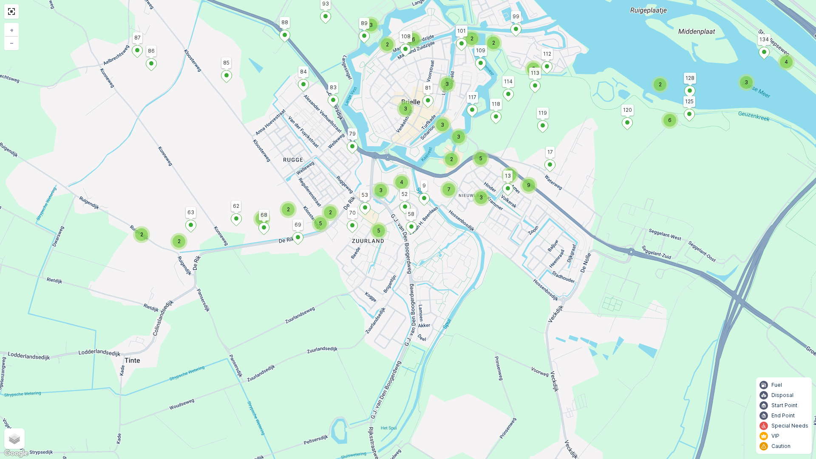
drag, startPoint x: 476, startPoint y: 267, endPoint x: 483, endPoint y: 271, distance: 8.8
click at [483, 271] on div "2 2 2 4 2 3 6 2 2 3 2 2 2 2 2 5 3 2 2 6 3 3 5 5 9 5 2 3 7 3 3 4 50 119 88 85 12…" at bounding box center [408, 229] width 816 height 459
drag, startPoint x: 493, startPoint y: 233, endPoint x: 522, endPoint y: 240, distance: 29.5
click at [528, 240] on div "2 2 2 4 2 3 6 2 2 3 2 2 2 2 2 5 3 2 2 6 3 3 5 5 9 5 2 3 7 3 3 4 50 119 88 85 12…" at bounding box center [408, 229] width 816 height 459
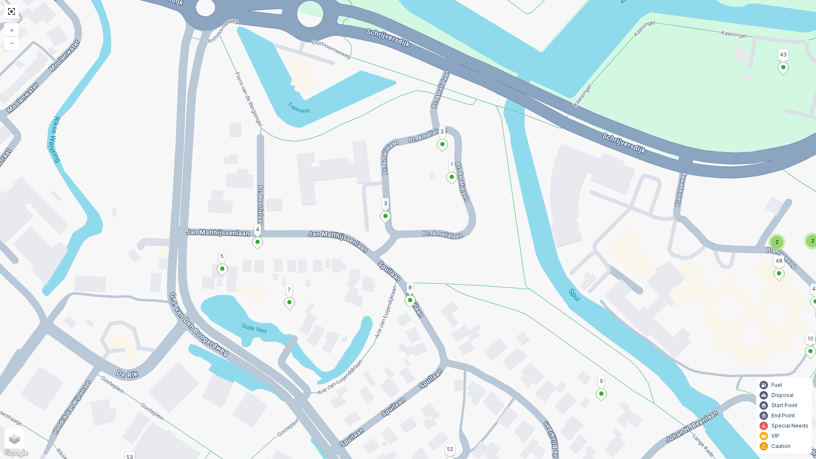
drag, startPoint x: 479, startPoint y: 178, endPoint x: 474, endPoint y: 195, distance: 18.0
click at [474, 195] on div "2 2 2 2 2 2 50 119 88 85 120 93 17 79 140 144 134 128 125 113 112 99 89 87 86 6…" at bounding box center [408, 229] width 816 height 459
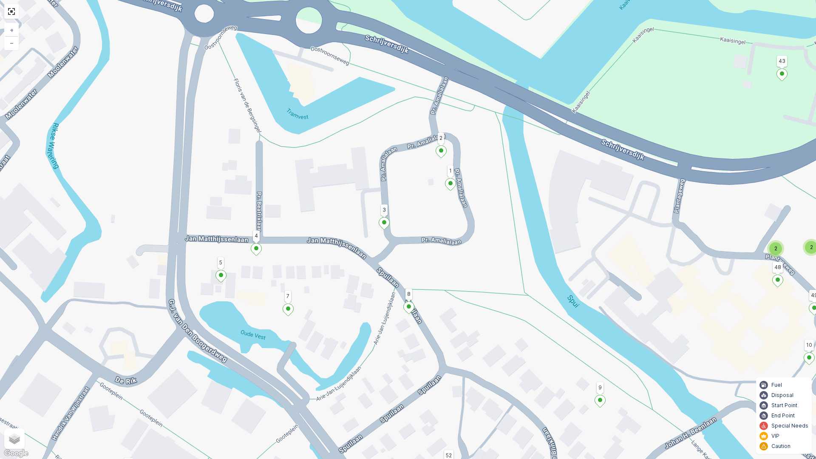
drag, startPoint x: 573, startPoint y: 328, endPoint x: 569, endPoint y: 322, distance: 7.1
click at [573, 328] on div "2 2 2 2 2 2 50 119 88 85 120 93 17 79 140 144 134 128 125 113 112 99 89 87 86 6…" at bounding box center [408, 229] width 816 height 459
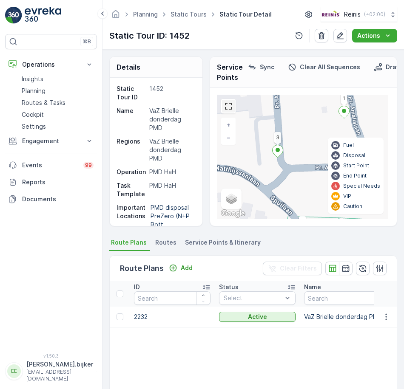
click at [227, 112] on link at bounding box center [228, 106] width 13 height 13
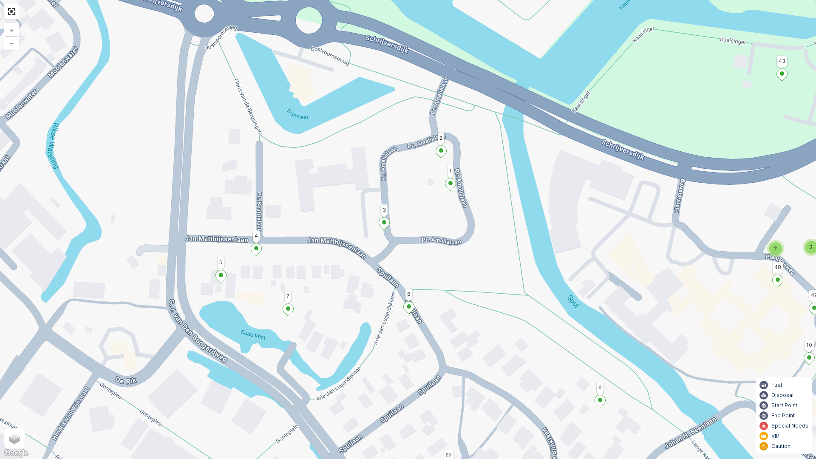
click at [497, 228] on div "2 2 2 2 2 2 50 119 88 85 120 93 17 79 140 144 134 128 125 113 112 99 89 87 86 6…" at bounding box center [408, 229] width 816 height 459
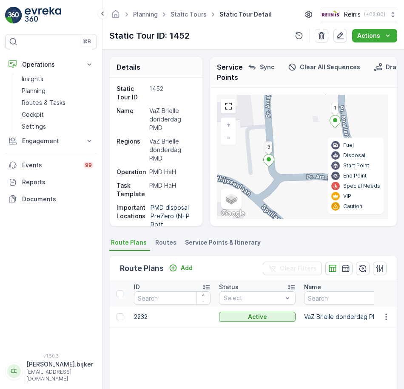
drag, startPoint x: 261, startPoint y: 177, endPoint x: 256, endPoint y: 177, distance: 4.7
click at [256, 177] on div "2 2 2 2 2 2 50 119 88 85 120 93 17 79 140 144 134 128 125 113 112 99 89 87 86 6…" at bounding box center [302, 157] width 171 height 125
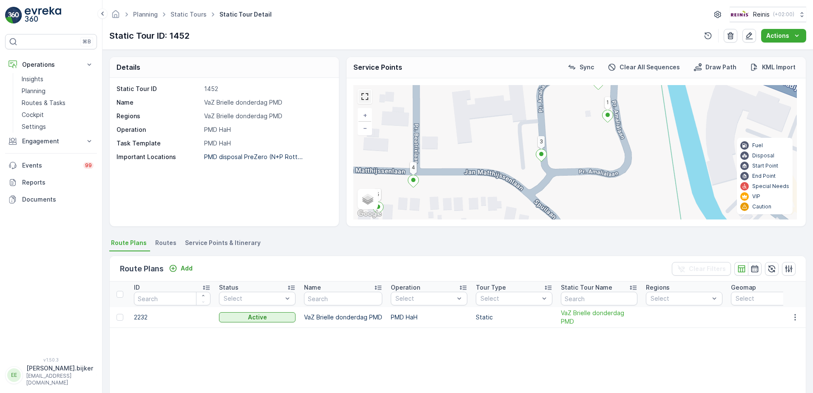
drag, startPoint x: 369, startPoint y: 99, endPoint x: 371, endPoint y: 143, distance: 44.2
click at [369, 99] on link at bounding box center [364, 96] width 13 height 13
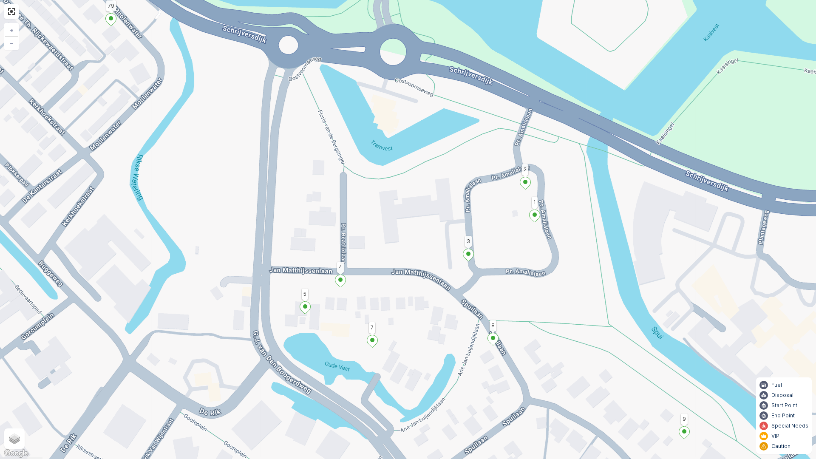
drag, startPoint x: 4, startPoint y: 3, endPoint x: 73, endPoint y: 22, distance: 71.6
click at [75, 24] on div "2 2 2 2 2 2 50 119 88 85 120 93 17 79 140 144 134 128 125 113 112 99 89 87 86 6…" at bounding box center [408, 229] width 816 height 459
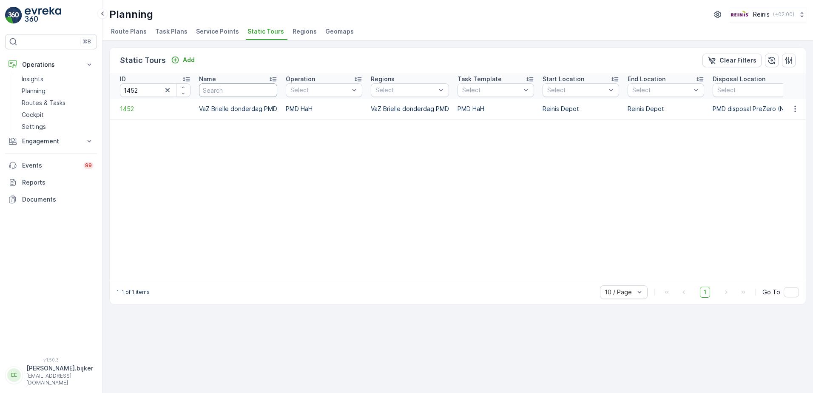
click at [261, 91] on input "text" at bounding box center [238, 90] width 78 height 14
paste input "VaZ Hellevoetsluis Oost PW 1 maandag GFT"
type input "VaZ Hellevoetsluis Oost PW 1 maandag GFT"
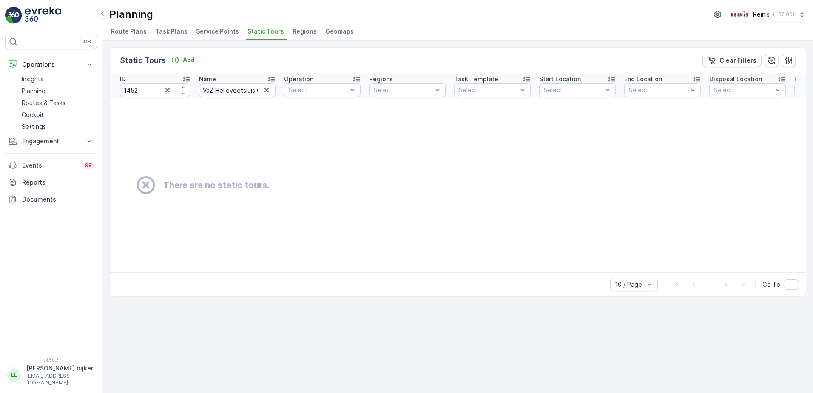
drag, startPoint x: 285, startPoint y: 179, endPoint x: 282, endPoint y: 104, distance: 75.3
click at [286, 177] on div "There are no static tours." at bounding box center [535, 184] width 830 height 21
click at [268, 92] on icon "button" at bounding box center [266, 90] width 4 height 4
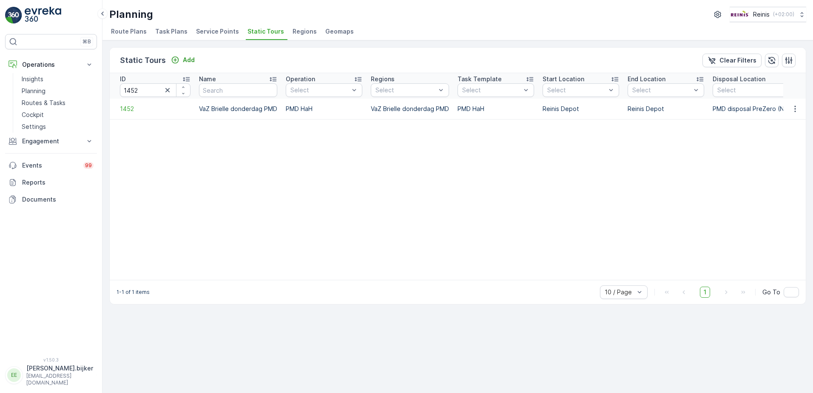
click at [284, 166] on table "ID 1452 Name Operation Select Regions Select Task Template Select Start Locatio…" at bounding box center [582, 176] width 944 height 207
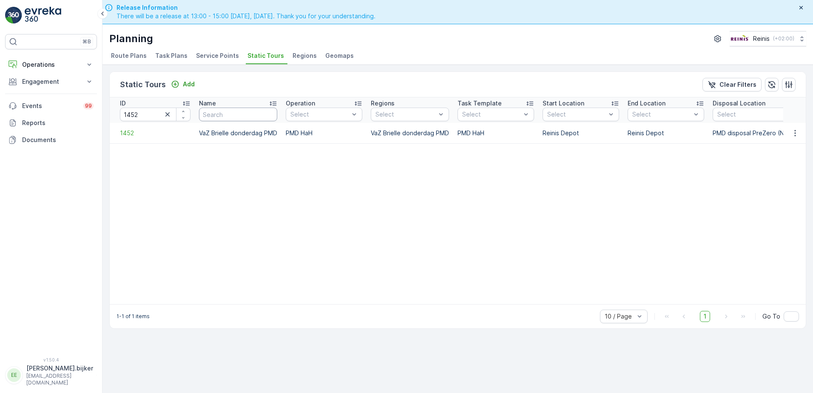
click at [247, 116] on input "text" at bounding box center [238, 115] width 78 height 14
paste input "VaZ Hellevoetsluis Oost PW 1 maandag GFT"
type input "VaZ Hellevoetsluis Oost PW 1 maandag GFT"
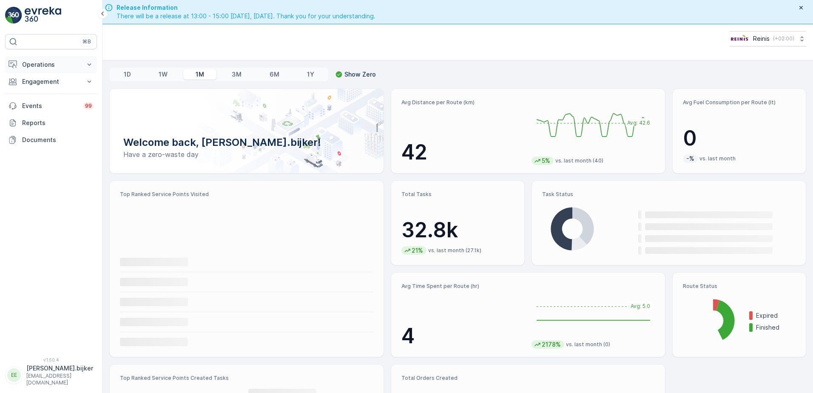
click at [31, 65] on p "Operations" at bounding box center [51, 64] width 58 height 9
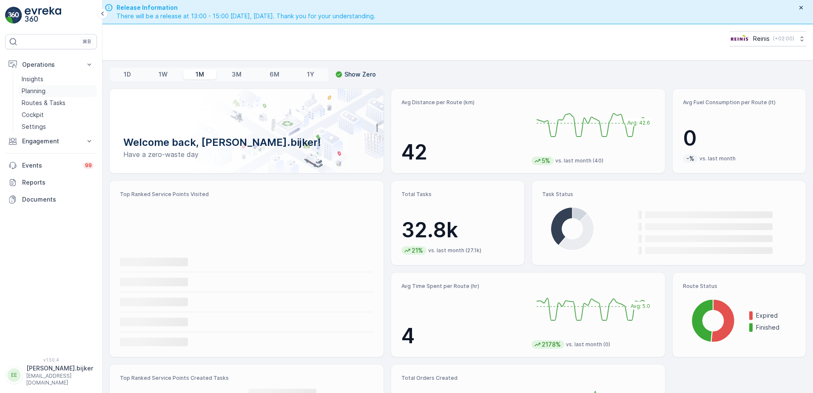
click at [37, 92] on p "Planning" at bounding box center [34, 91] width 24 height 9
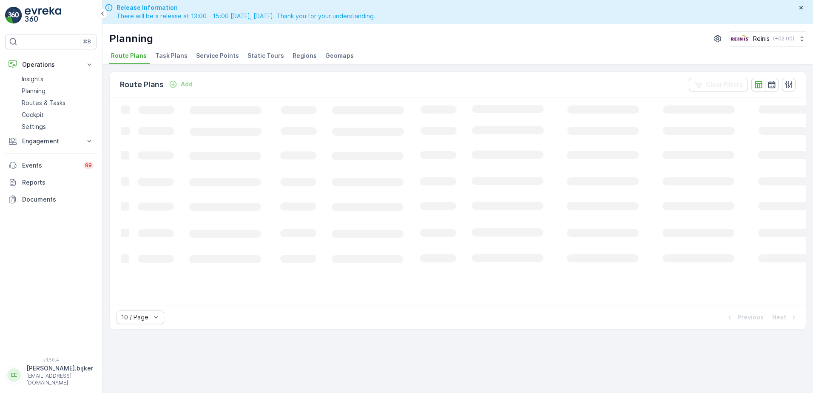
click at [269, 57] on span "Static Tours" at bounding box center [265, 55] width 37 height 9
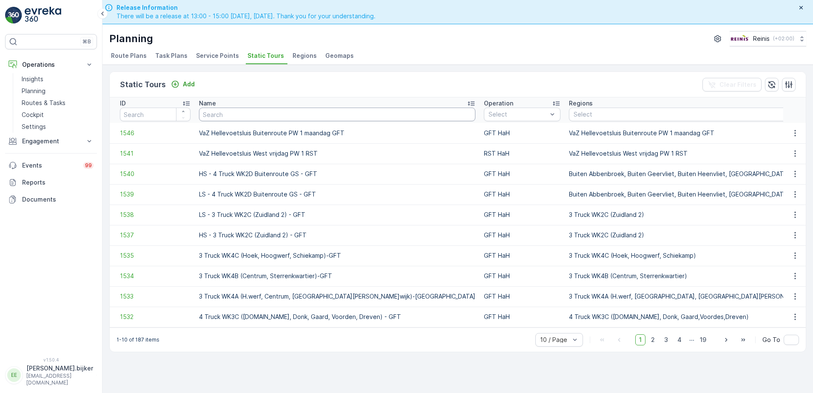
click at [306, 113] on input "text" at bounding box center [337, 115] width 276 height 14
paste input "VaZ Hellevoetsluis Oost PW 1 maandag GFT"
type input "VaZ Hellevoetsluis Oost PW 1 maandag GFT"
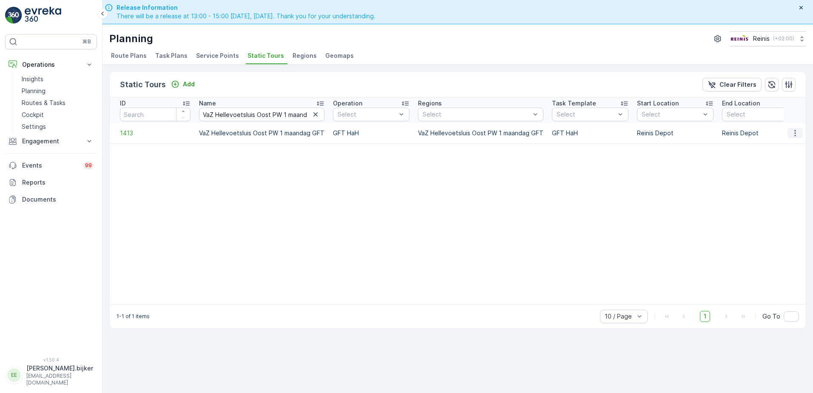
click at [793, 134] on icon "button" at bounding box center [795, 133] width 9 height 9
click at [782, 145] on span "See More Details" at bounding box center [779, 146] width 49 height 9
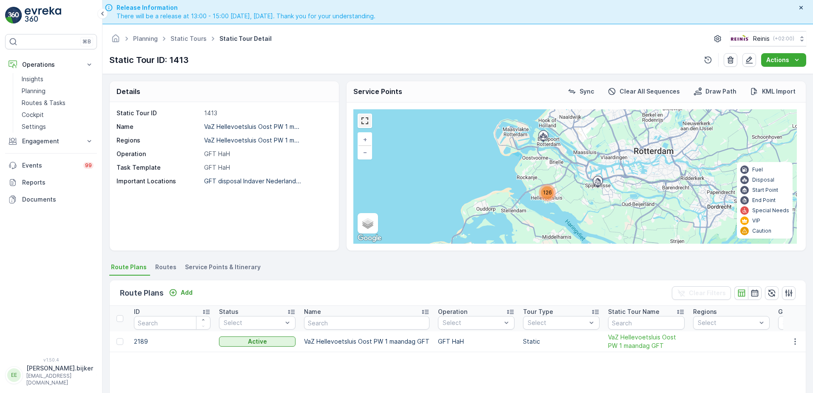
click at [367, 116] on link at bounding box center [364, 120] width 13 height 13
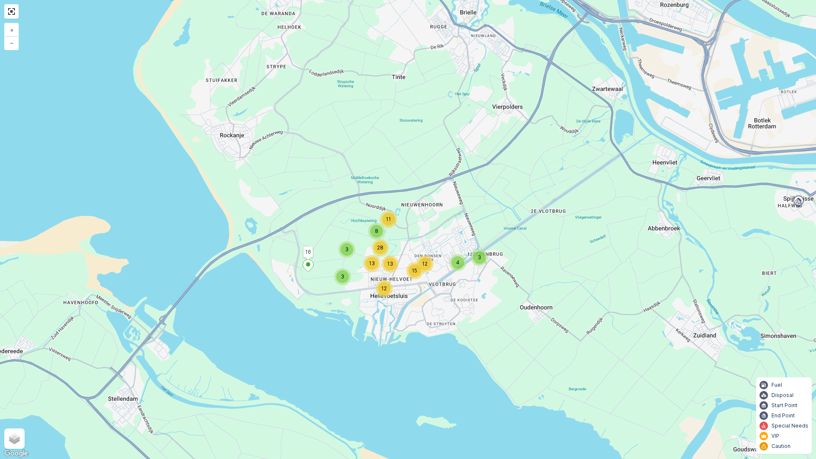
drag, startPoint x: 480, startPoint y: 342, endPoint x: 461, endPoint y: 312, distance: 36.3
click at [468, 318] on div "15 12 4 3 12 13 28 13 3 3 8 11 16 + − Satellite Roadmap Terrain Hybrid Leaflet …" at bounding box center [408, 229] width 816 height 459
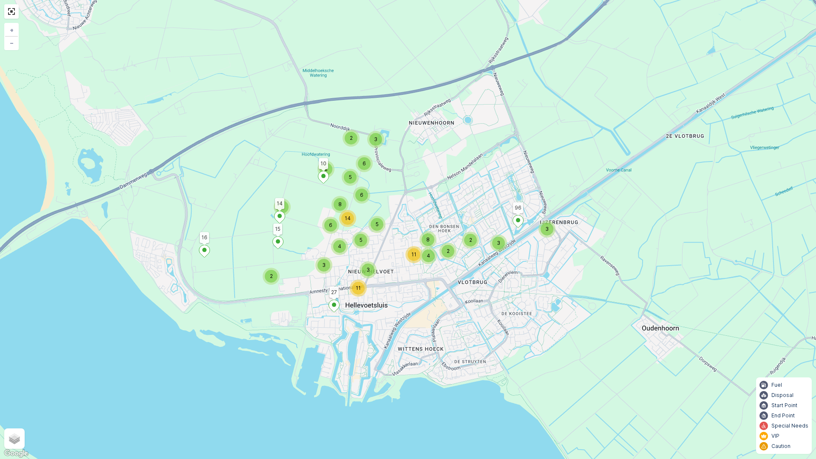
drag, startPoint x: 599, startPoint y: 203, endPoint x: 596, endPoint y: 158, distance: 45.6
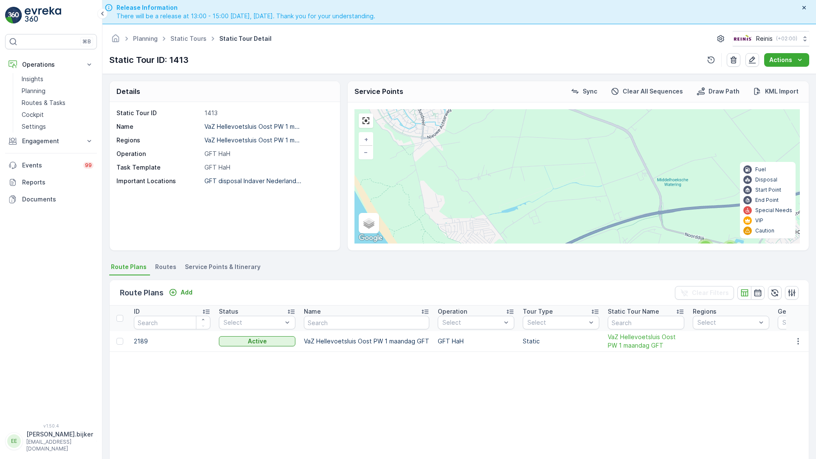
click at [597, 159] on div "4 11 2 2 8 3 3 11 5 5 3 14 6 8 6 4 3 2 2 5 2 2 6 3 16 96 27 15 14 10 + − Satell…" at bounding box center [578, 176] width 446 height 134
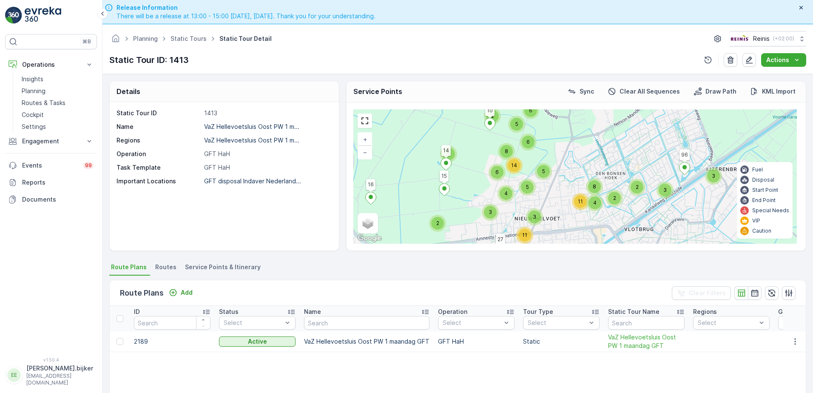
click at [418, 60] on div "Static Tour ID: 1413 Actions" at bounding box center [457, 60] width 697 height 14
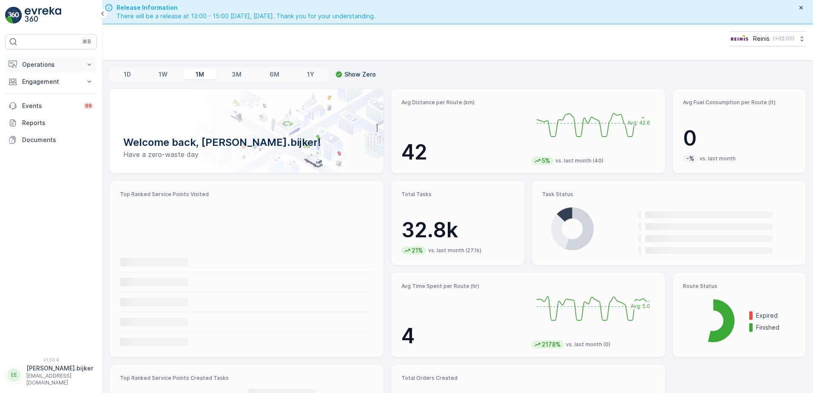
click at [48, 65] on p "Operations" at bounding box center [51, 64] width 58 height 9
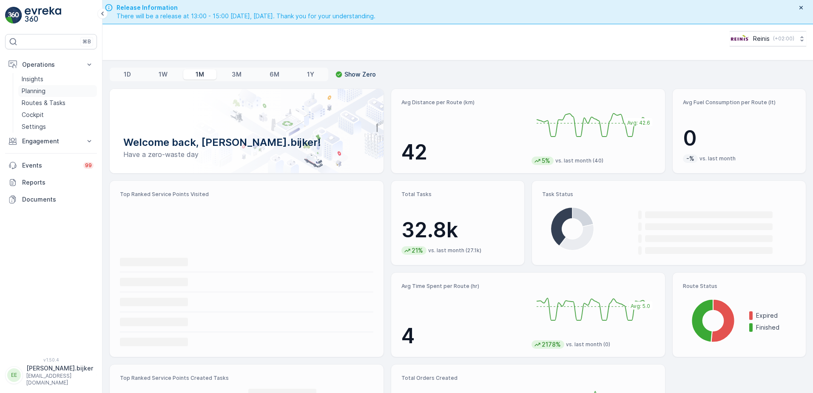
click at [43, 91] on p "Planning" at bounding box center [34, 91] width 24 height 9
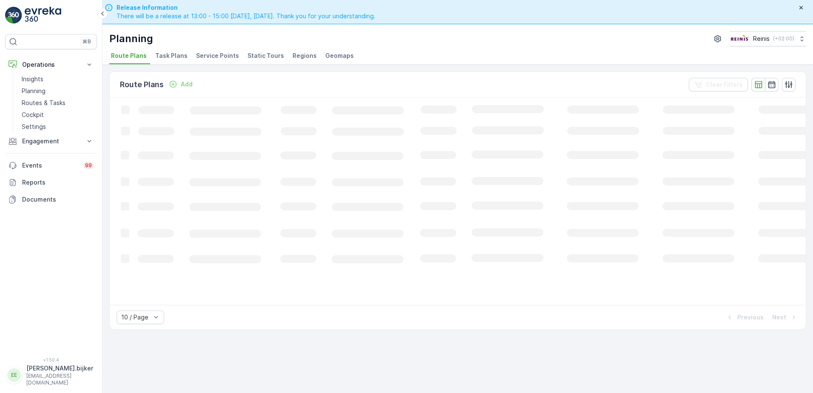
click at [266, 54] on span "Static Tours" at bounding box center [265, 55] width 37 height 9
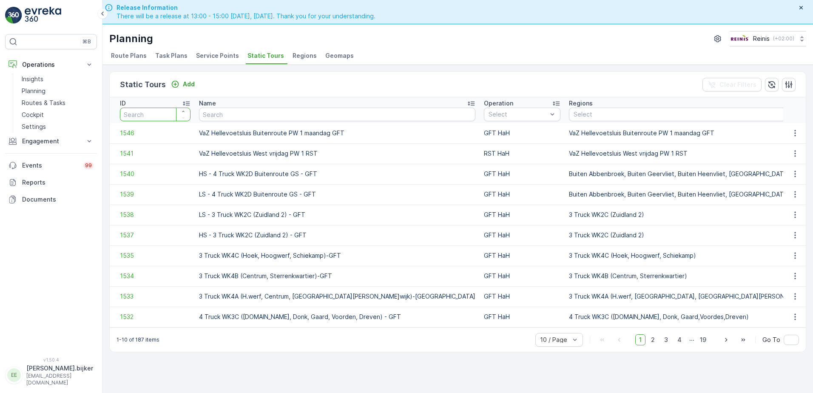
click at [162, 114] on input "number" at bounding box center [155, 115] width 71 height 14
type input "14"
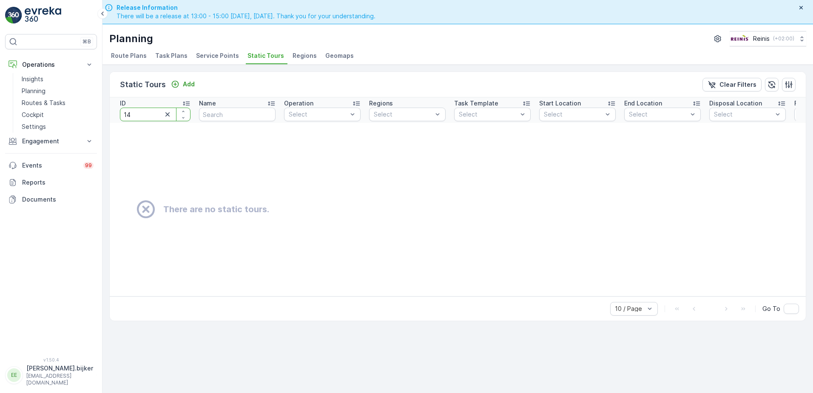
click at [154, 115] on input "14" at bounding box center [155, 115] width 71 height 14
type input "1420"
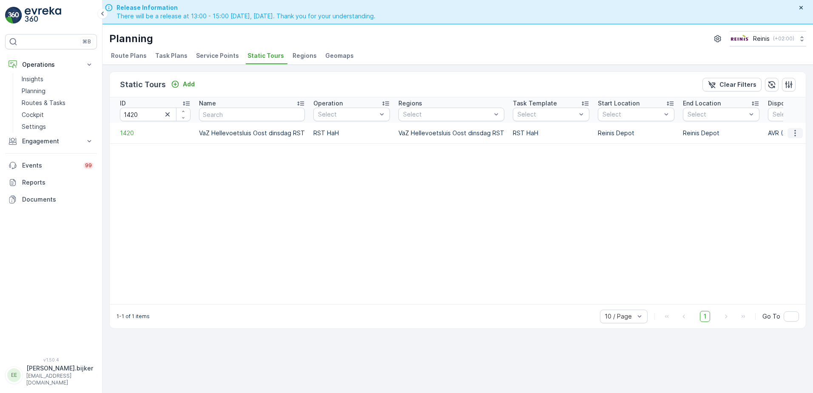
click at [798, 132] on icon "button" at bounding box center [795, 133] width 9 height 9
click at [789, 154] on span "Edit Static Tour" at bounding box center [777, 157] width 45 height 9
click at [798, 134] on icon "button" at bounding box center [795, 133] width 9 height 9
click at [776, 145] on span "See More Details" at bounding box center [779, 146] width 49 height 9
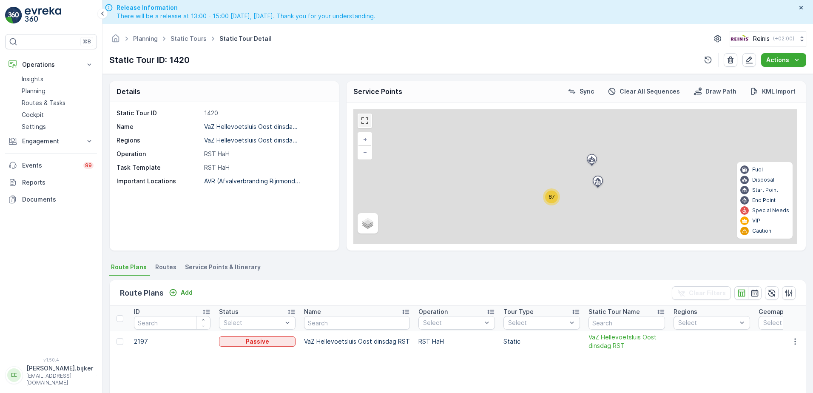
click at [364, 117] on link at bounding box center [364, 120] width 13 height 13
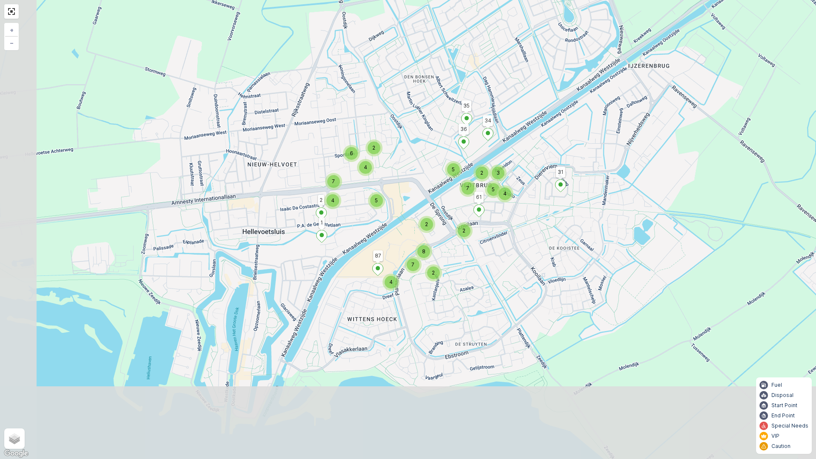
drag, startPoint x: 381, startPoint y: 311, endPoint x: 512, endPoint y: 218, distance: 160.4
click at [512, 218] on div "8 2 2 7 5 4 2 5 3 2 4 7 2 6 4 5 7 4 31 61 36 35 34 87 2 1 + − Satellite Roadmap…" at bounding box center [408, 229] width 816 height 459
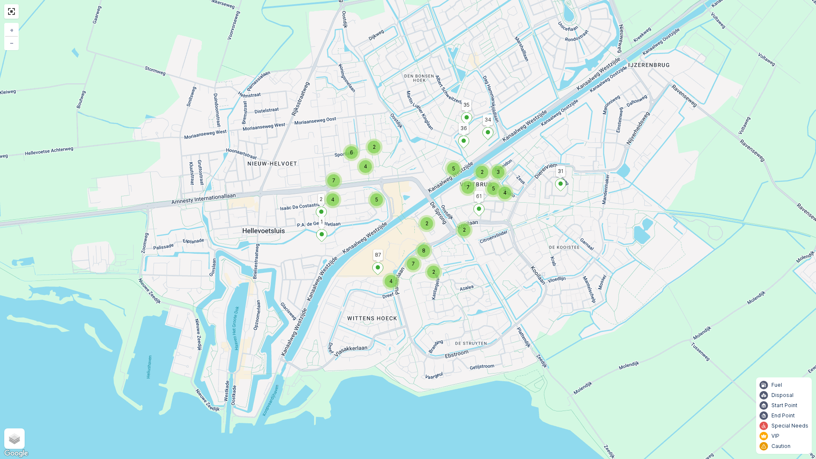
click at [249, 170] on div "8 2 2 7 5 4 2 5 3 2 4 7 2 6 4 5 7 4 31 61 36 35 34 87 2 1 + − Satellite Roadmap…" at bounding box center [408, 229] width 816 height 459
click at [13, 14] on link at bounding box center [11, 11] width 13 height 13
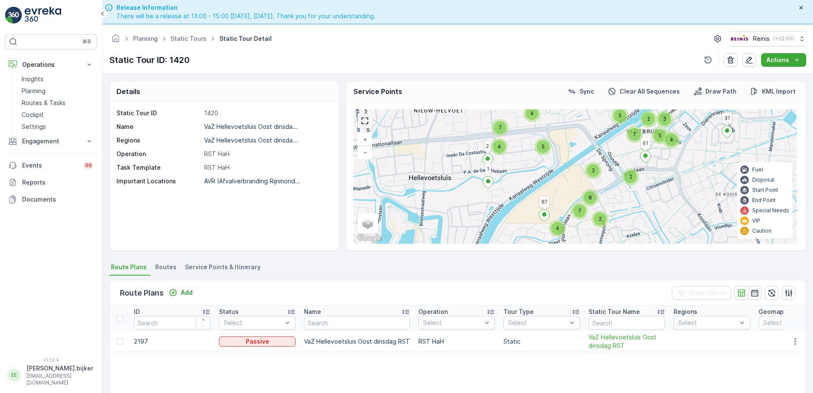
click at [361, 120] on link at bounding box center [364, 120] width 13 height 13
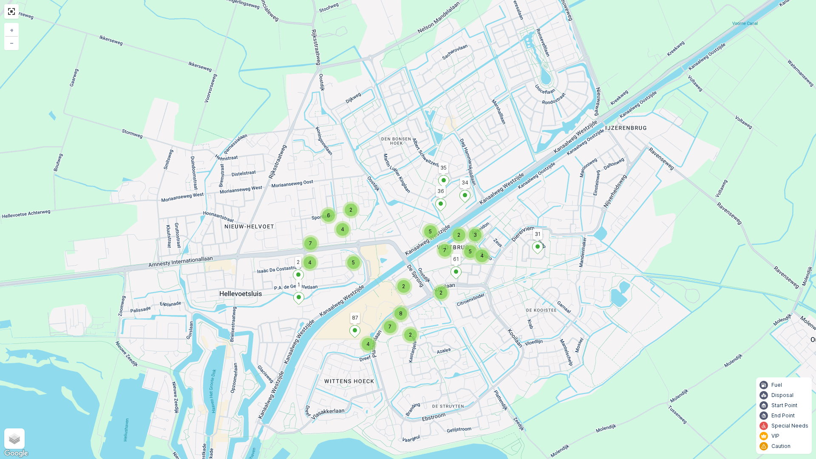
drag, startPoint x: 578, startPoint y: 261, endPoint x: 559, endPoint y: 299, distance: 42.6
click at [559, 297] on div "8 2 2 7 5 4 2 5 3 2 4 7 2 6 4 5 7 4 31 61 36 35 34 87 2 1 + − Satellite Roadmap…" at bounding box center [408, 229] width 816 height 459
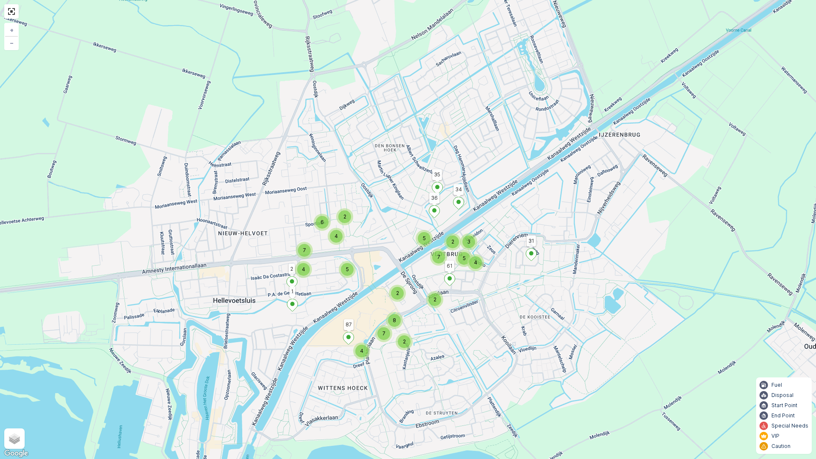
click at [495, 194] on div "8 2 2 7 5 4 2 5 3 2 4 7 2 6 4 5 7 4 31 61 36 35 34 87 2 1 + − Satellite Roadmap…" at bounding box center [408, 229] width 816 height 459
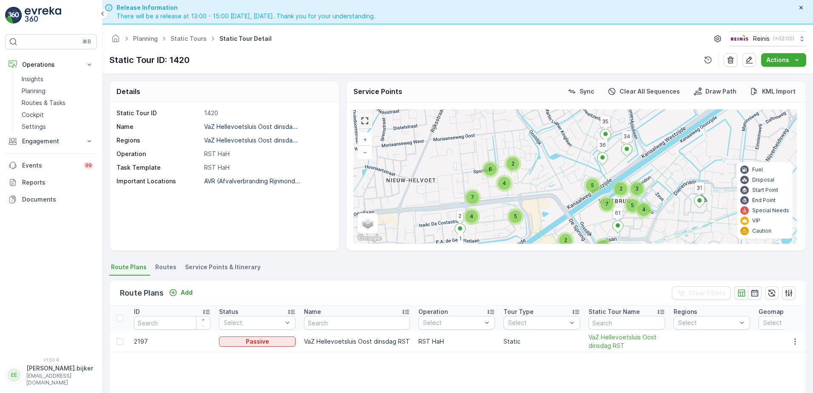
click at [361, 120] on link at bounding box center [364, 120] width 13 height 13
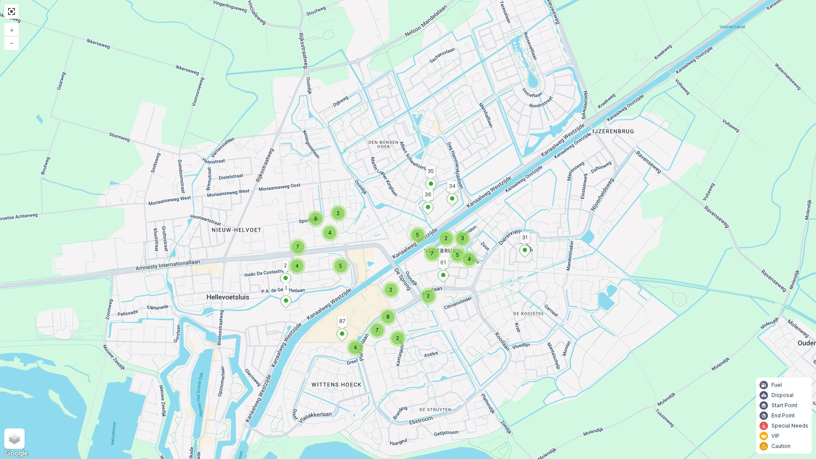
drag, startPoint x: 591, startPoint y: 325, endPoint x: 584, endPoint y: 318, distance: 10.2
click at [584, 318] on div "8 2 2 7 5 4 2 5 3 2 4 7 2 6 4 5 7 4 31 61 36 35 34 87 2 1 + − Satellite Roadmap…" at bounding box center [408, 229] width 816 height 459
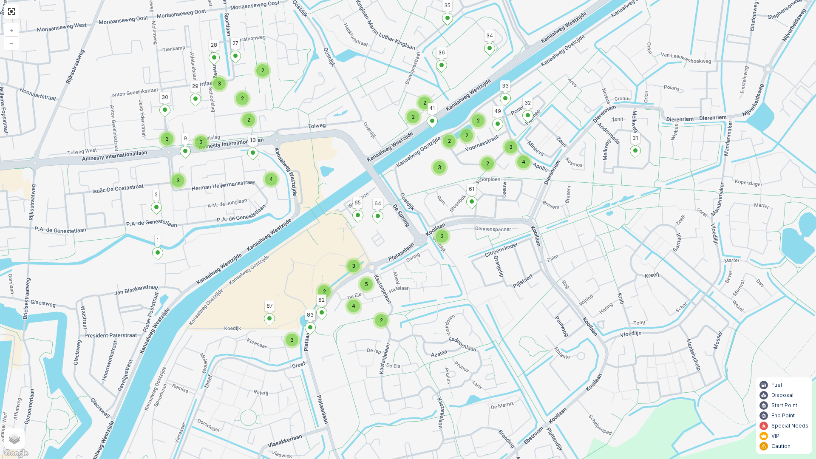
drag, startPoint x: 470, startPoint y: 320, endPoint x: 482, endPoint y: 213, distance: 107.4
click at [482, 213] on div "5 3 2 2 2 3 2 2 4 2 3 2 2 3 4 2 2 3 2 2 4 3 3 3 31 61 36 35 34 87 2 1 65 64 41 …" at bounding box center [408, 229] width 816 height 459
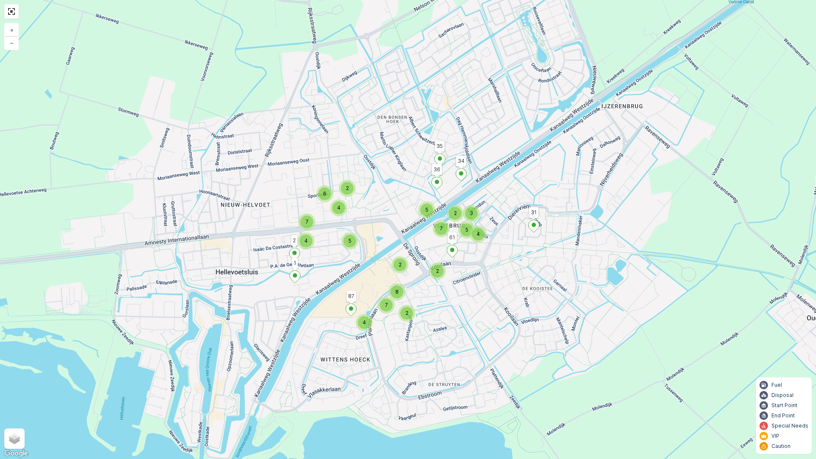
drag, startPoint x: 553, startPoint y: 390, endPoint x: 549, endPoint y: 349, distance: 40.6
click at [553, 392] on div "8 2 2 7 5 4 2 5 3 2 4 7 2 6 4 5 7 4 31 61 36 35 34 87 2 1 + − Satellite Roadmap…" at bounding box center [408, 229] width 816 height 459
